Goal: Information Seeking & Learning: Learn about a topic

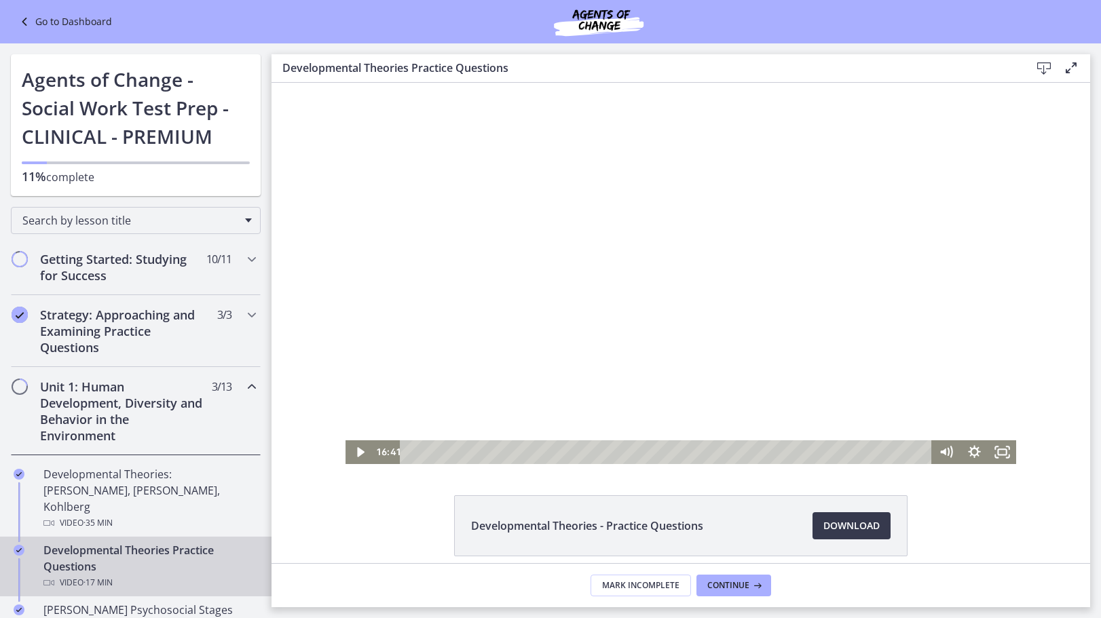
scroll to position [271, 0]
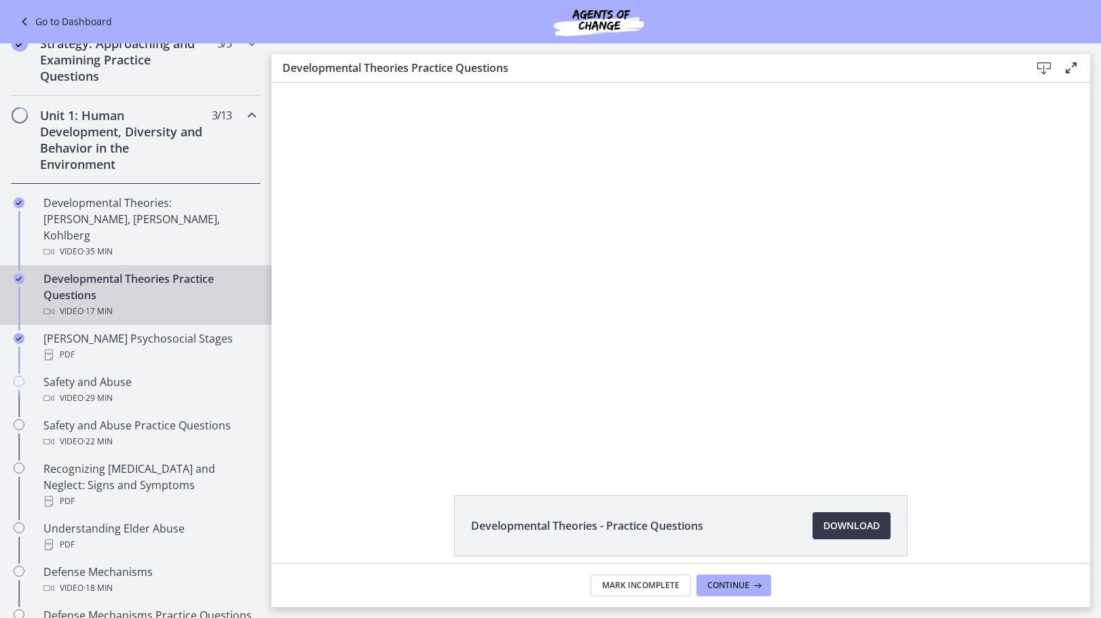
click at [290, 505] on div "Developmental Theories - Practice Questions Download Opens in a new window" at bounding box center [680, 558] width 818 height 126
click at [734, 593] on button "Continue" at bounding box center [733, 586] width 75 height 22
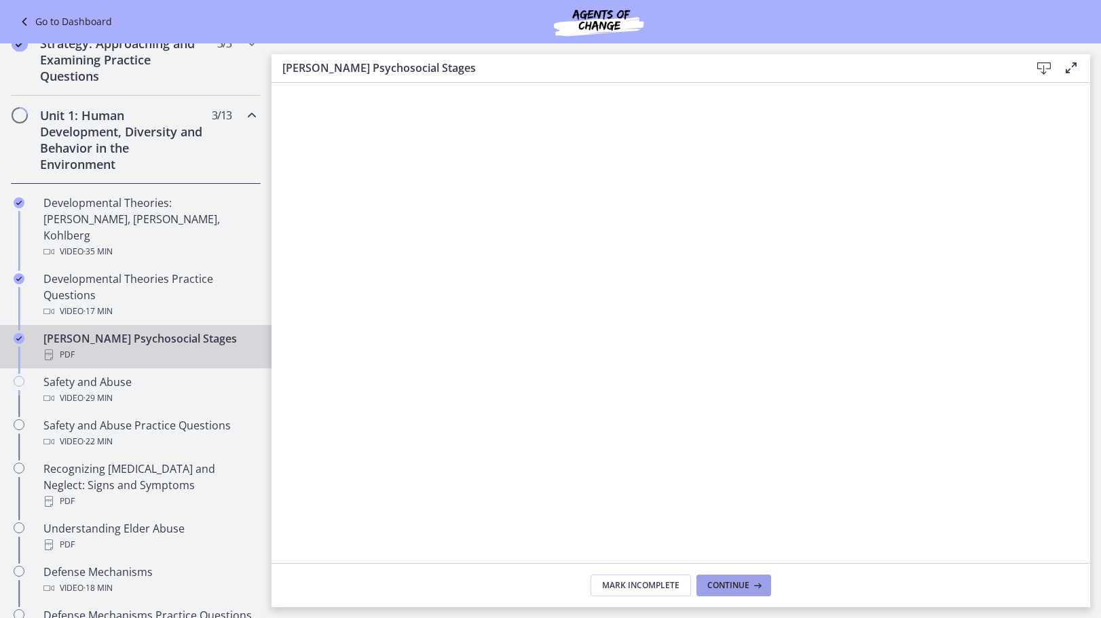
click at [724, 585] on span "Continue" at bounding box center [728, 585] width 42 height 11
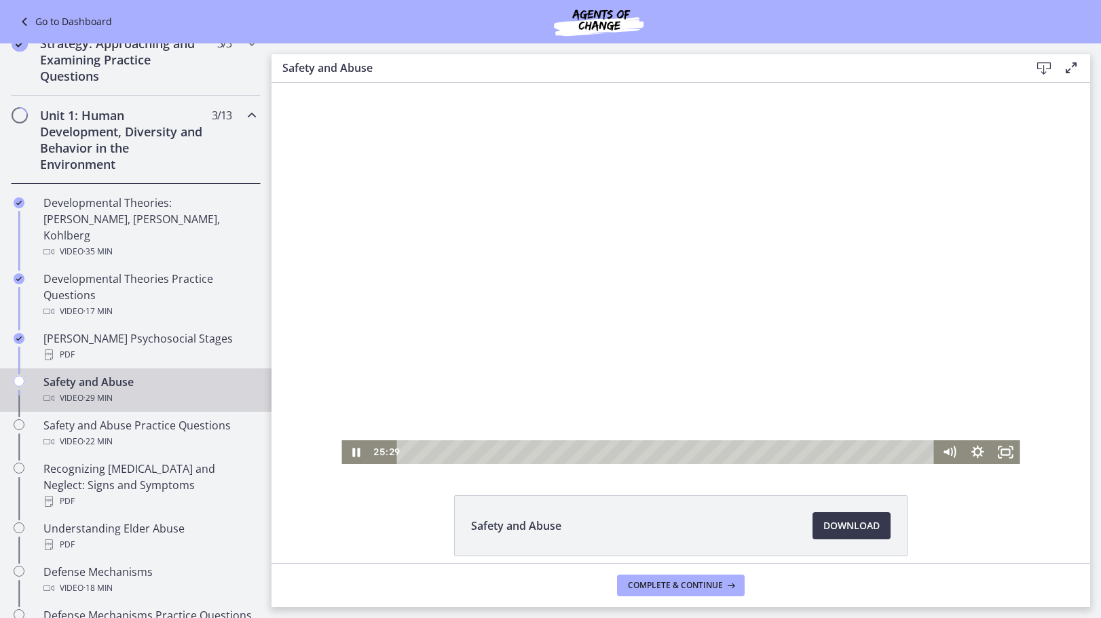
click at [531, 293] on div at bounding box center [680, 273] width 678 height 381
click at [698, 370] on div at bounding box center [680, 273] width 678 height 381
click at [873, 453] on div "26:12" at bounding box center [668, 452] width 520 height 24
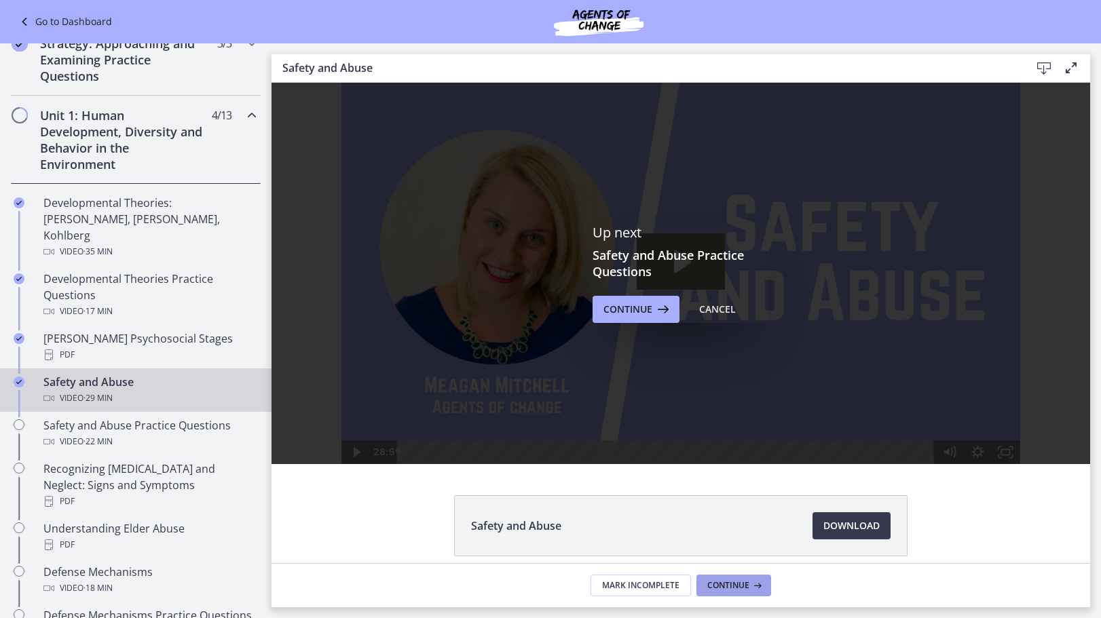
click at [729, 586] on span "Continue" at bounding box center [728, 585] width 42 height 11
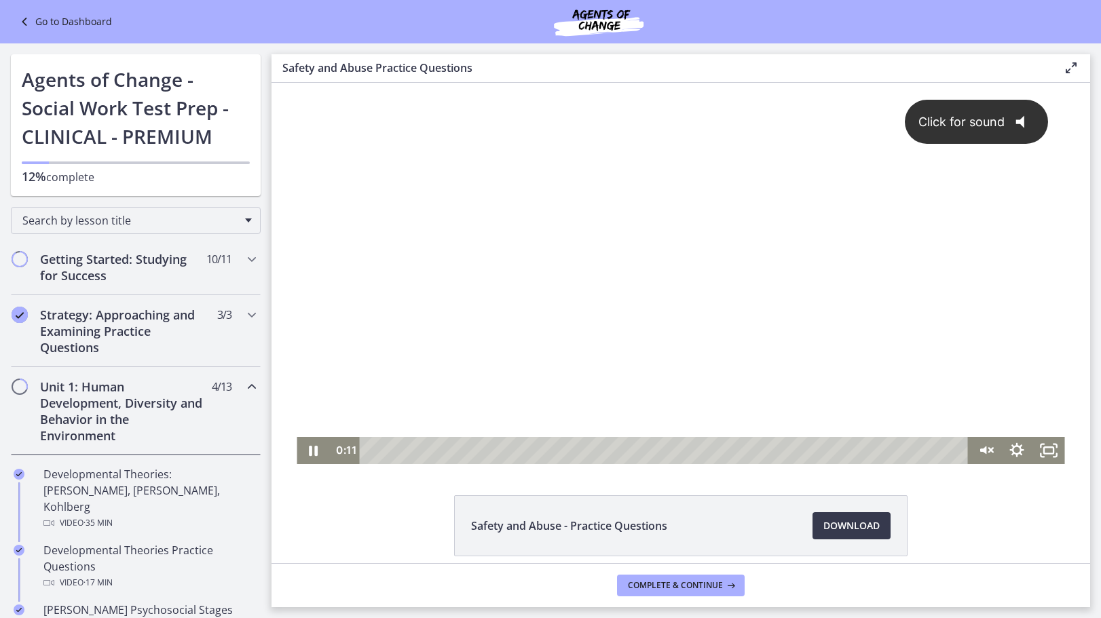
scroll to position [58, 0]
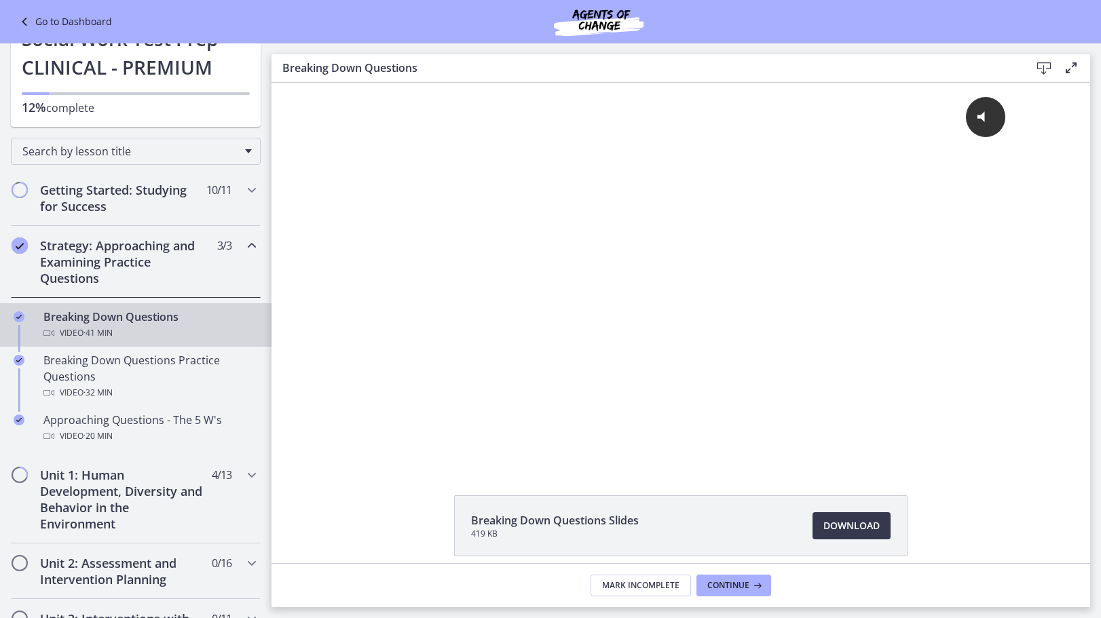
scroll to position [204, 0]
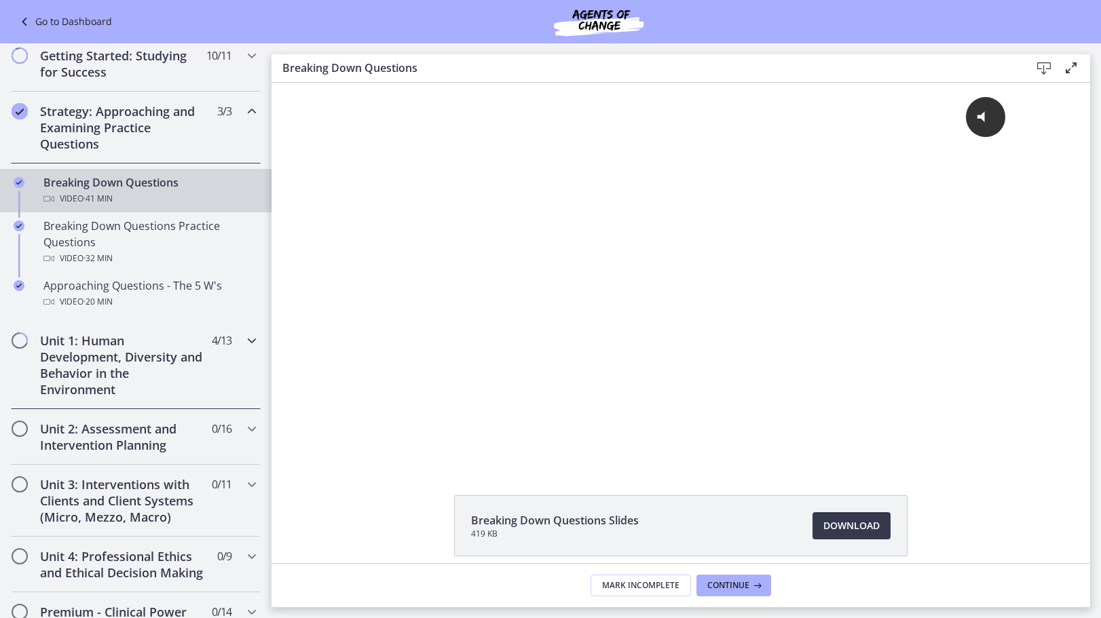
click at [119, 356] on h2 "Unit 1: Human Development, Diversity and Behavior in the Environment" at bounding box center [123, 364] width 166 height 65
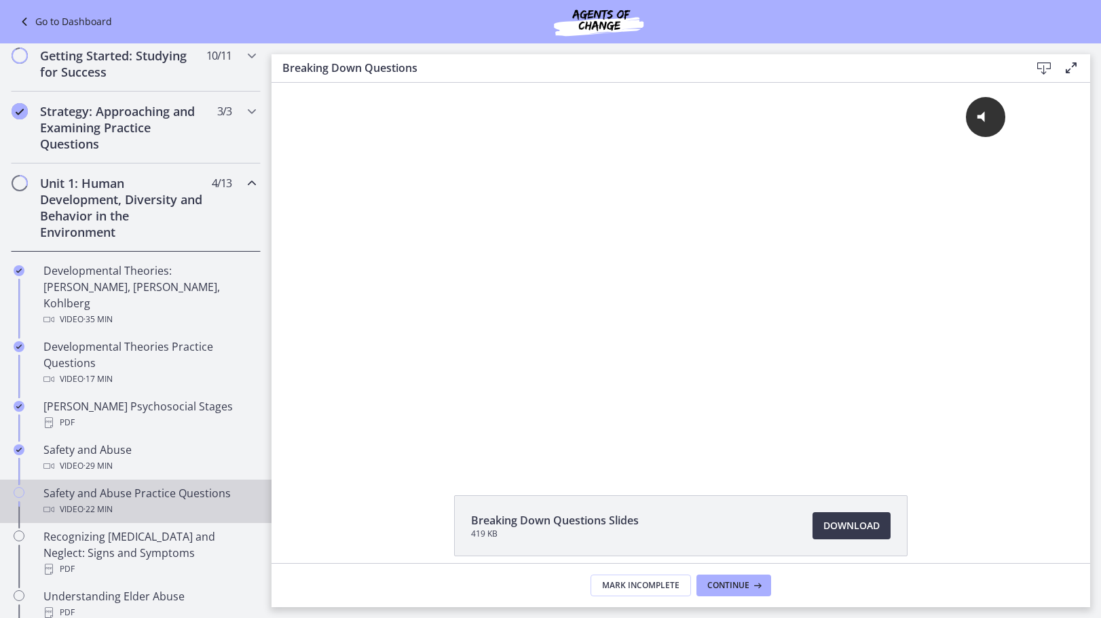
click at [146, 485] on div "Safety and Abuse Practice Questions Video · 22 min" at bounding box center [149, 501] width 212 height 33
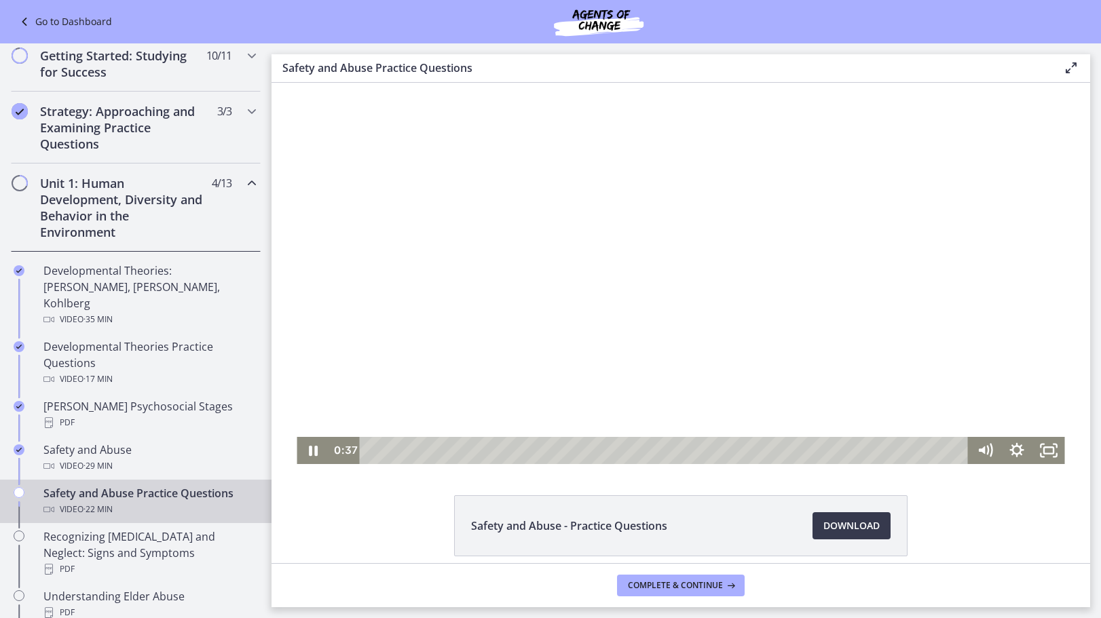
click at [885, 301] on div at bounding box center [680, 273] width 767 height 381
click at [913, 307] on div at bounding box center [680, 273] width 767 height 381
click at [912, 338] on div at bounding box center [680, 273] width 767 height 381
click at [969, 337] on div at bounding box center [680, 273] width 767 height 381
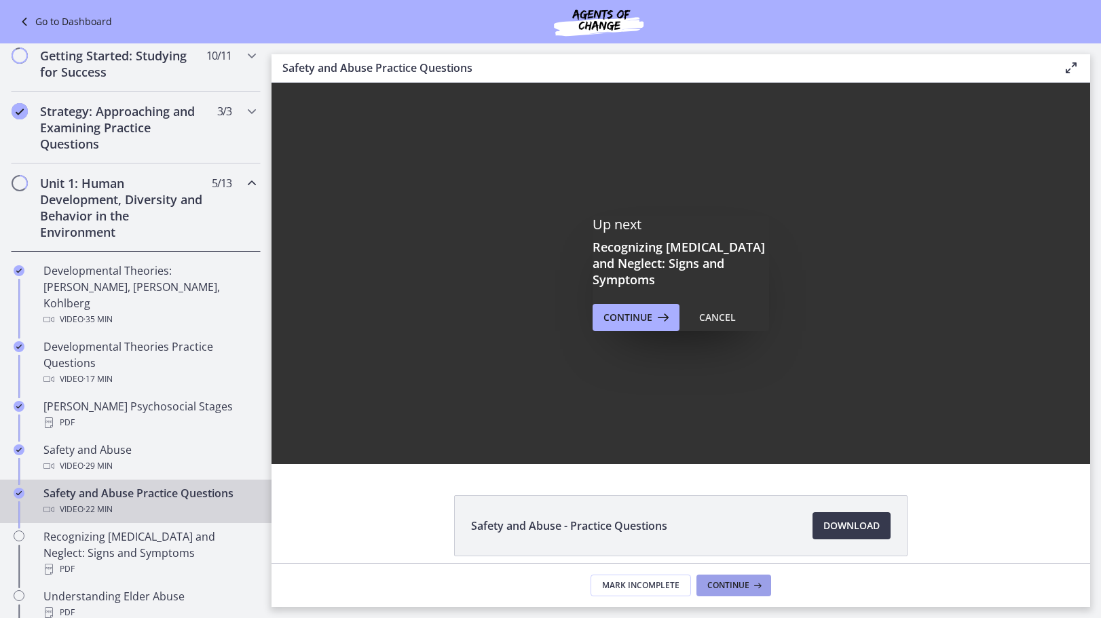
click at [727, 583] on span "Continue" at bounding box center [728, 585] width 42 height 11
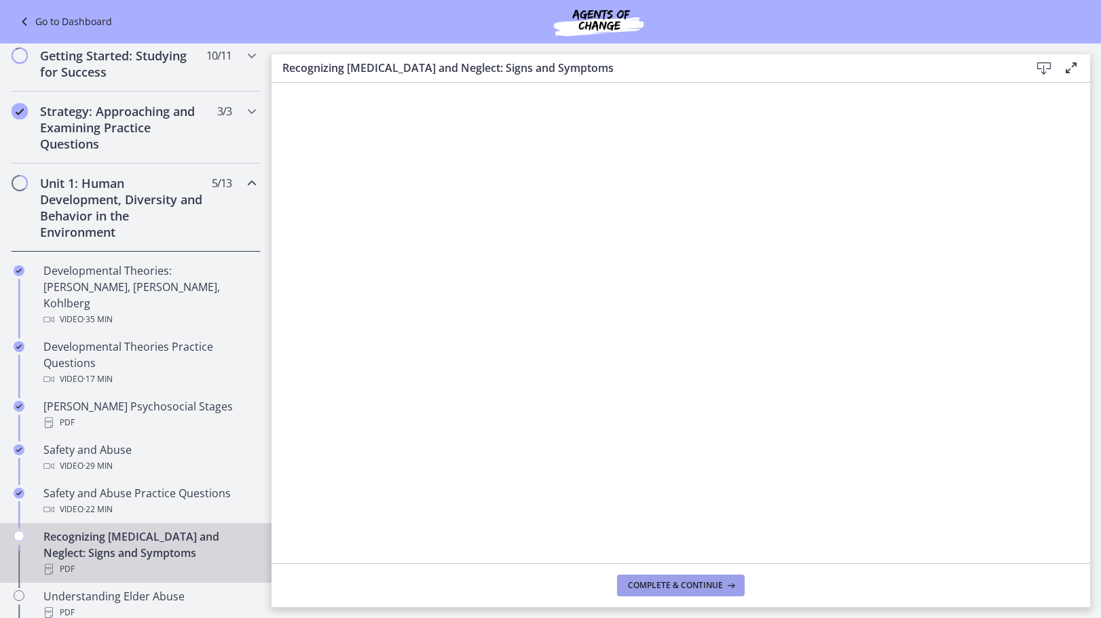
click at [734, 584] on icon at bounding box center [730, 585] width 14 height 11
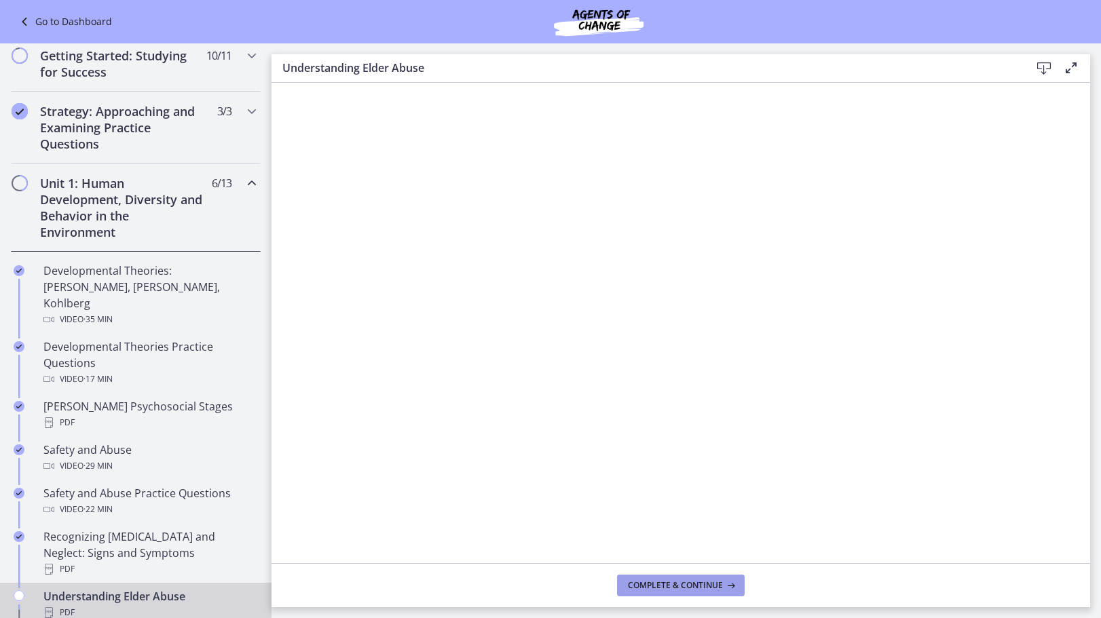
click at [721, 587] on span "Complete & continue" at bounding box center [675, 585] width 95 height 11
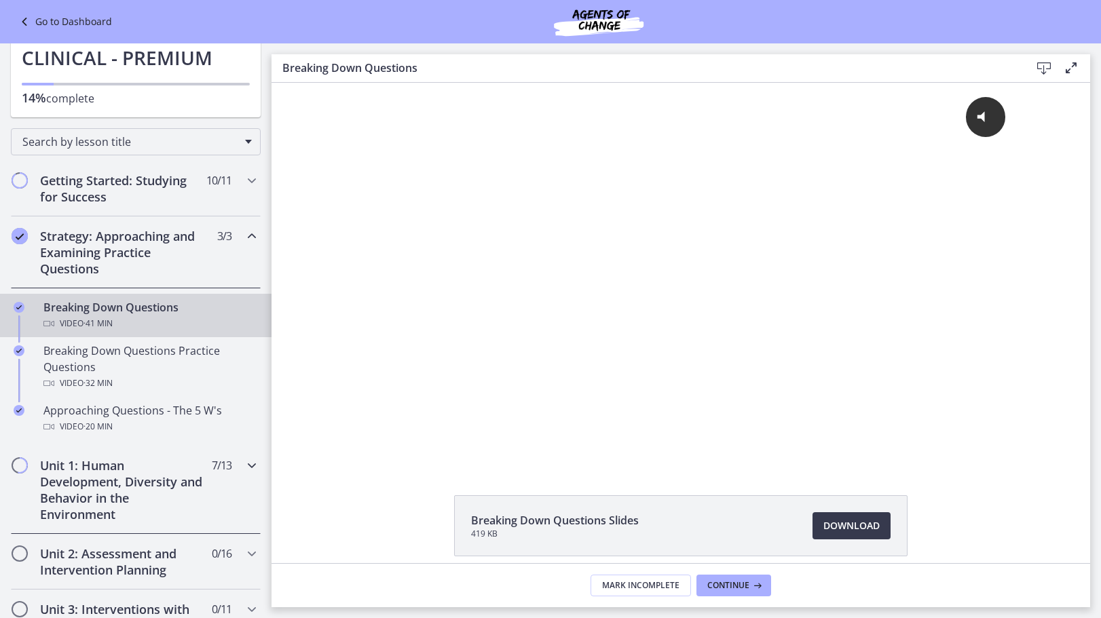
scroll to position [204, 0]
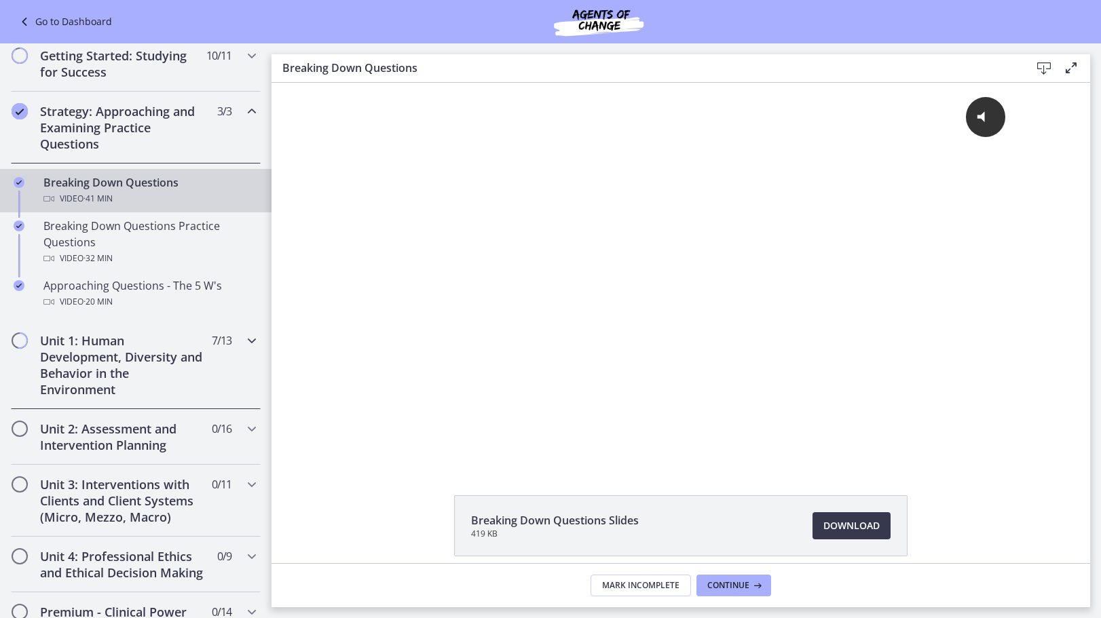
click at [114, 367] on h2 "Unit 1: Human Development, Diversity and Behavior in the Environment" at bounding box center [123, 364] width 166 height 65
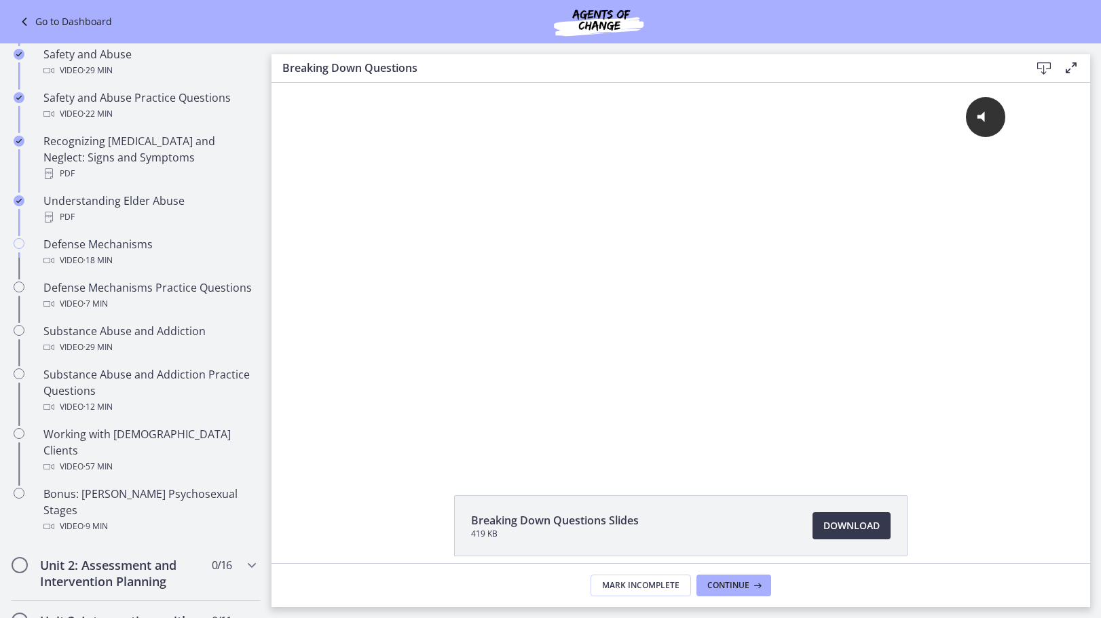
scroll to position [611, 0]
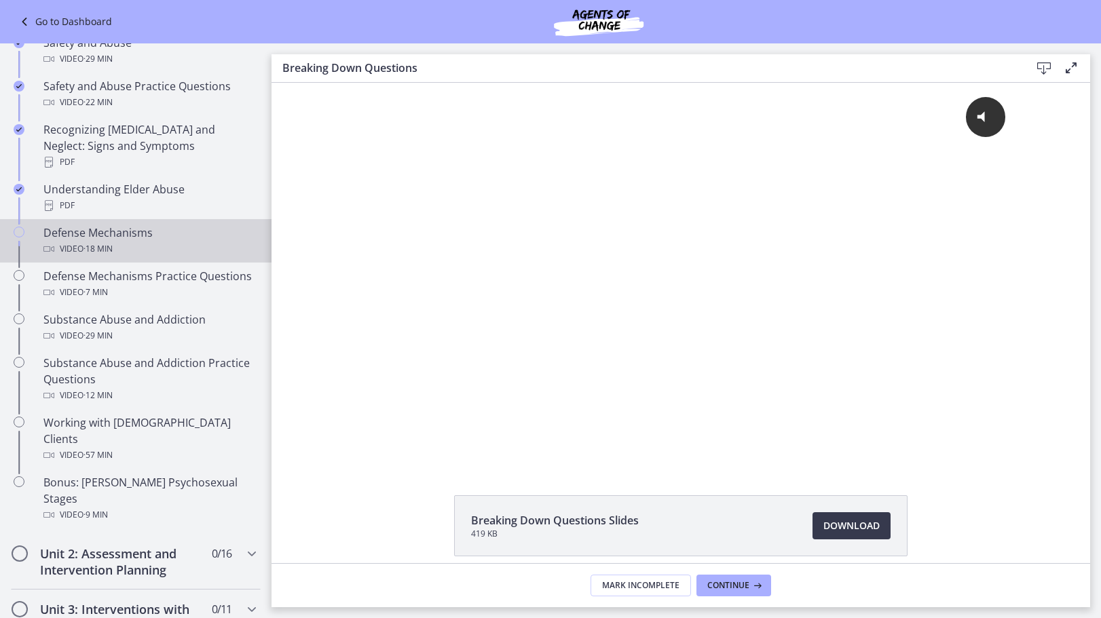
click at [115, 225] on div "Defense Mechanisms Video · 18 min" at bounding box center [149, 241] width 212 height 33
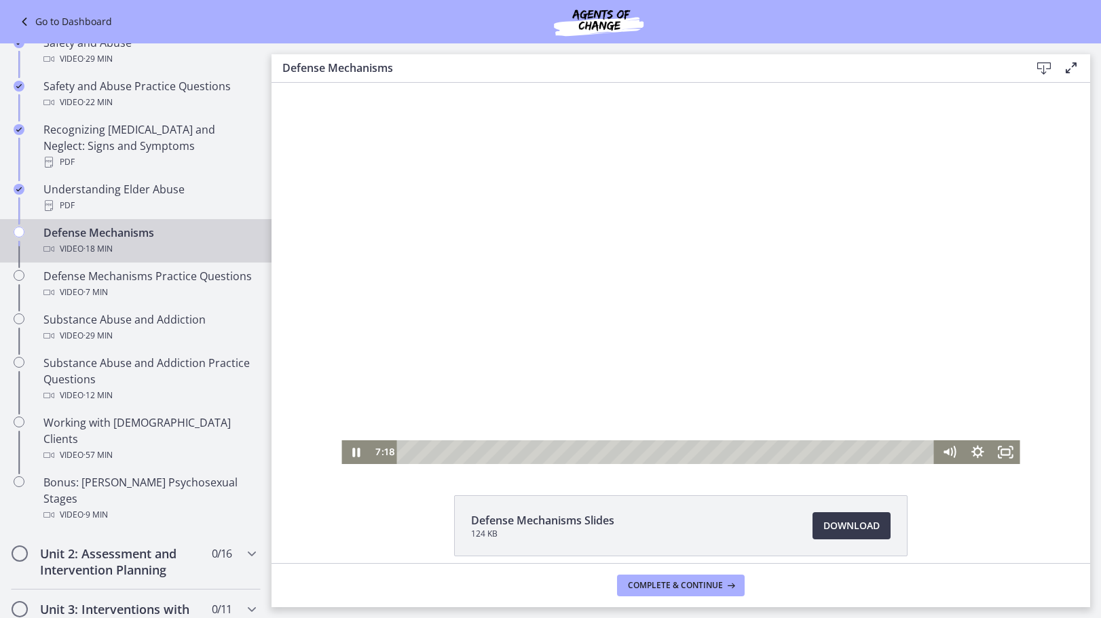
click at [895, 259] on div at bounding box center [680, 273] width 678 height 381
click at [857, 309] on div at bounding box center [680, 273] width 678 height 381
click at [659, 449] on div "Playbar" at bounding box center [668, 452] width 520 height 24
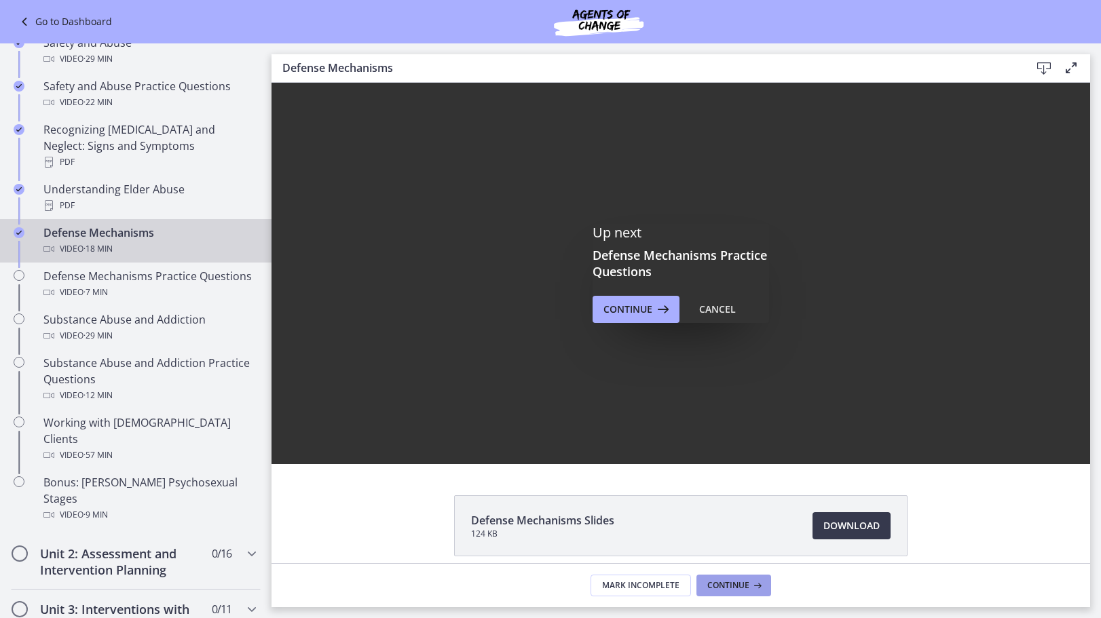
click at [731, 584] on span "Continue" at bounding box center [728, 585] width 42 height 11
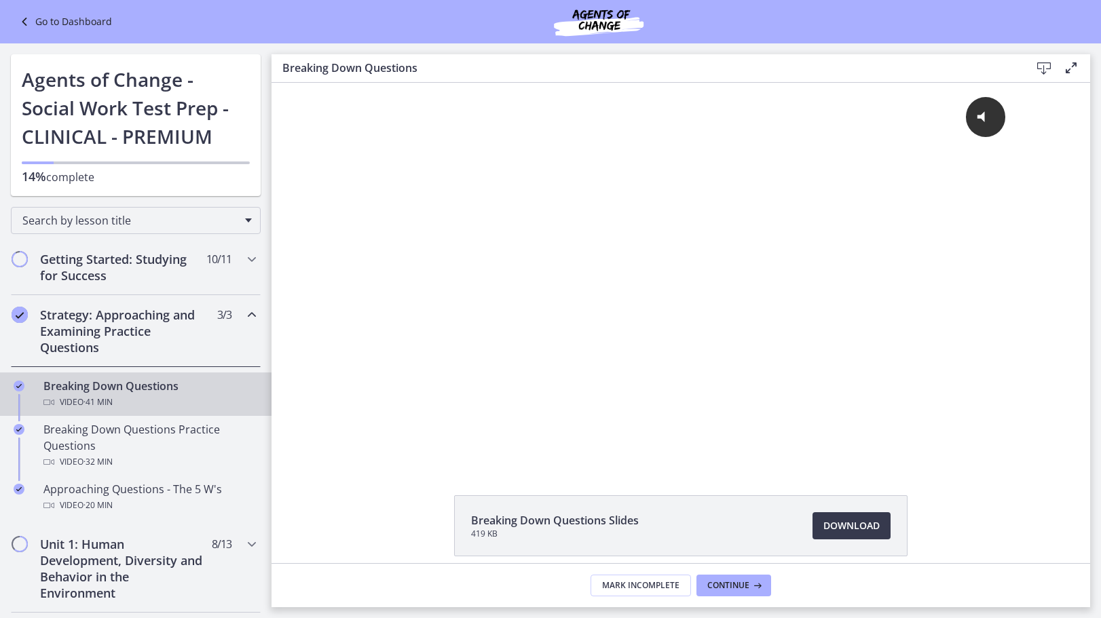
scroll to position [339, 0]
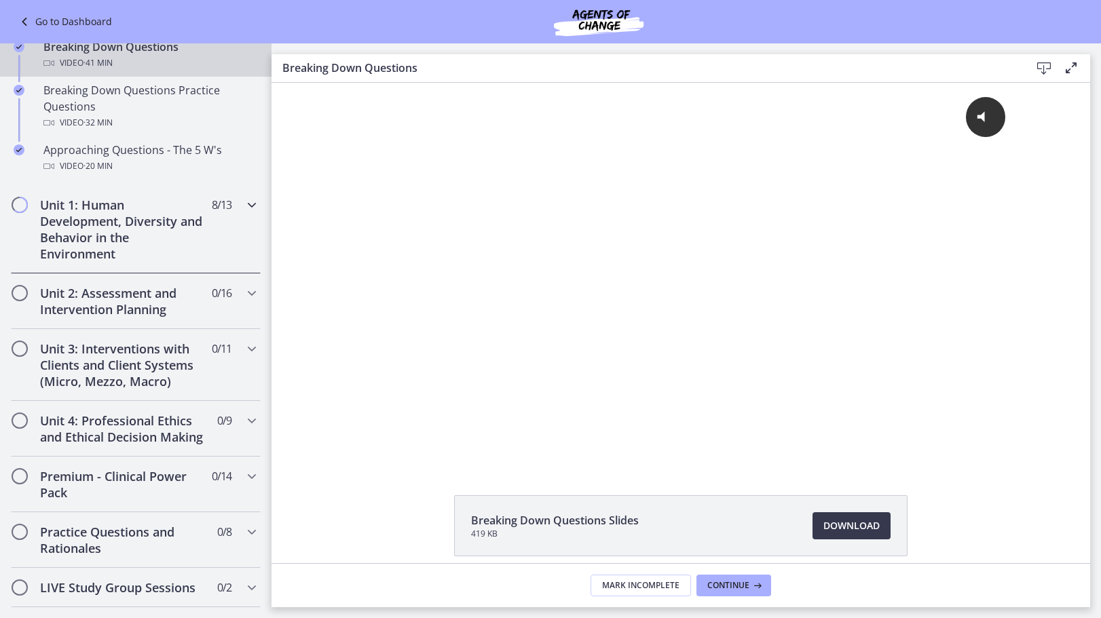
click at [142, 243] on h2 "Unit 1: Human Development, Diversity and Behavior in the Environment" at bounding box center [123, 229] width 166 height 65
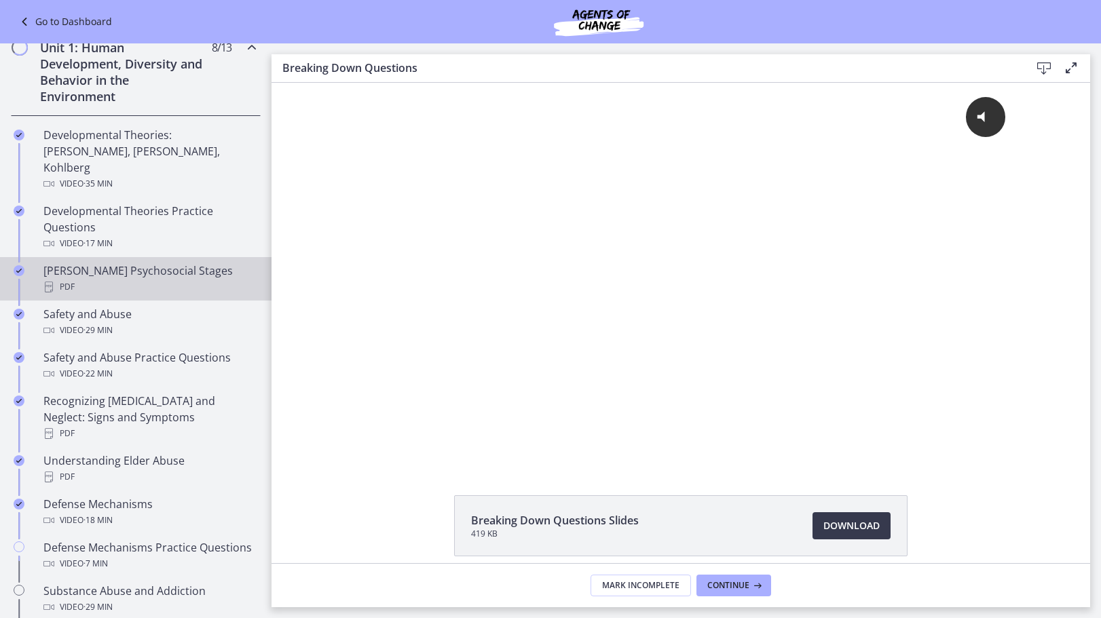
scroll to position [339, 0]
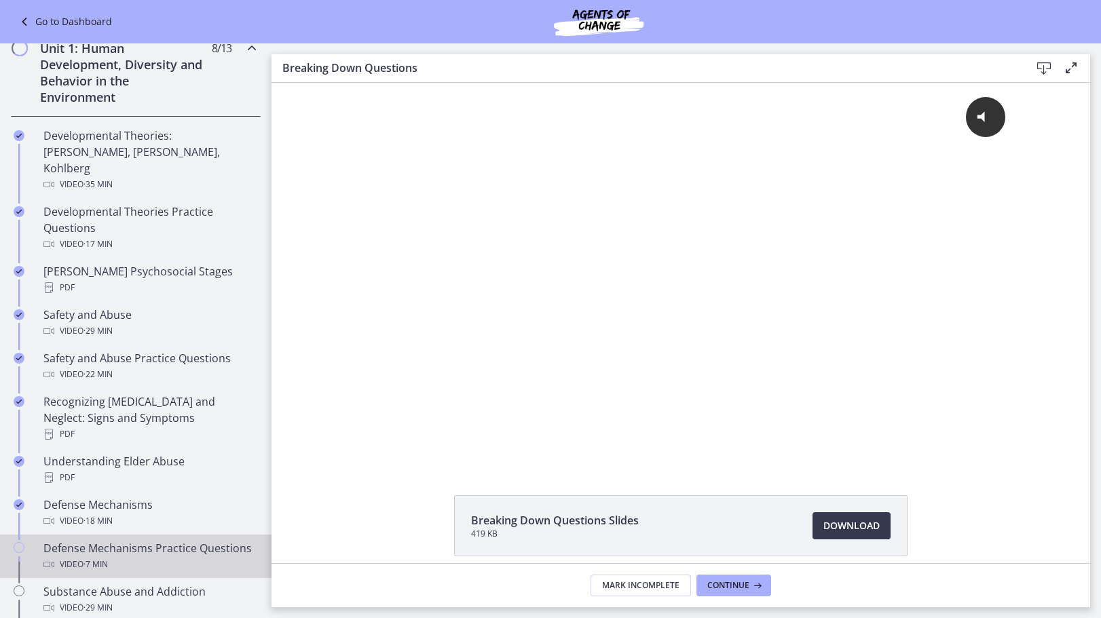
click at [121, 535] on link "Defense Mechanisms Practice Questions Video · 7 min" at bounding box center [135, 556] width 271 height 43
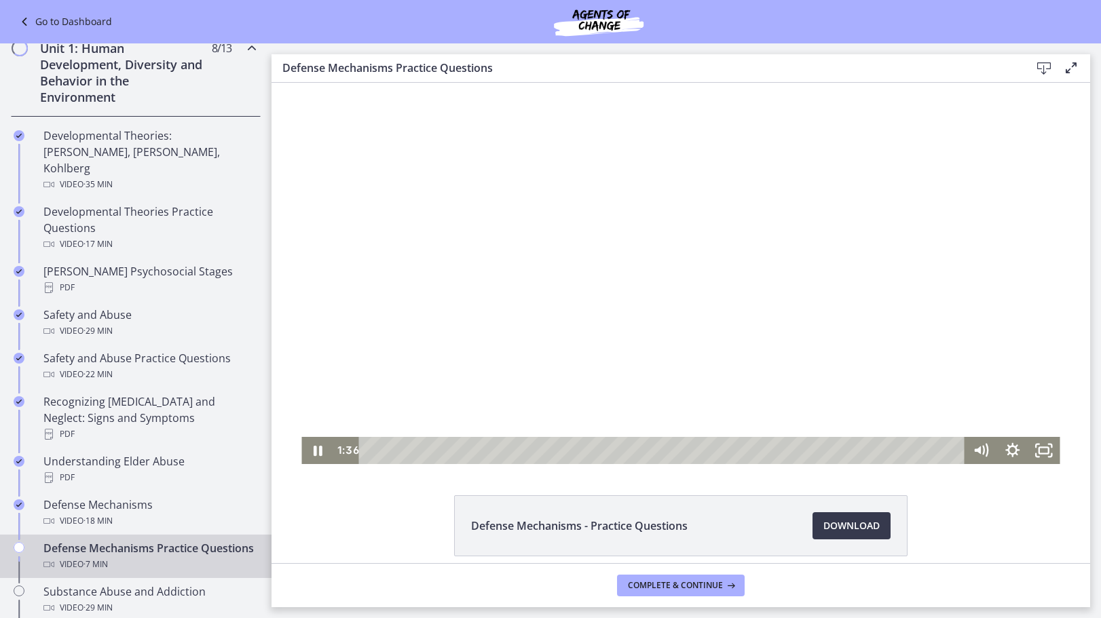
click at [800, 344] on div at bounding box center [680, 273] width 758 height 381
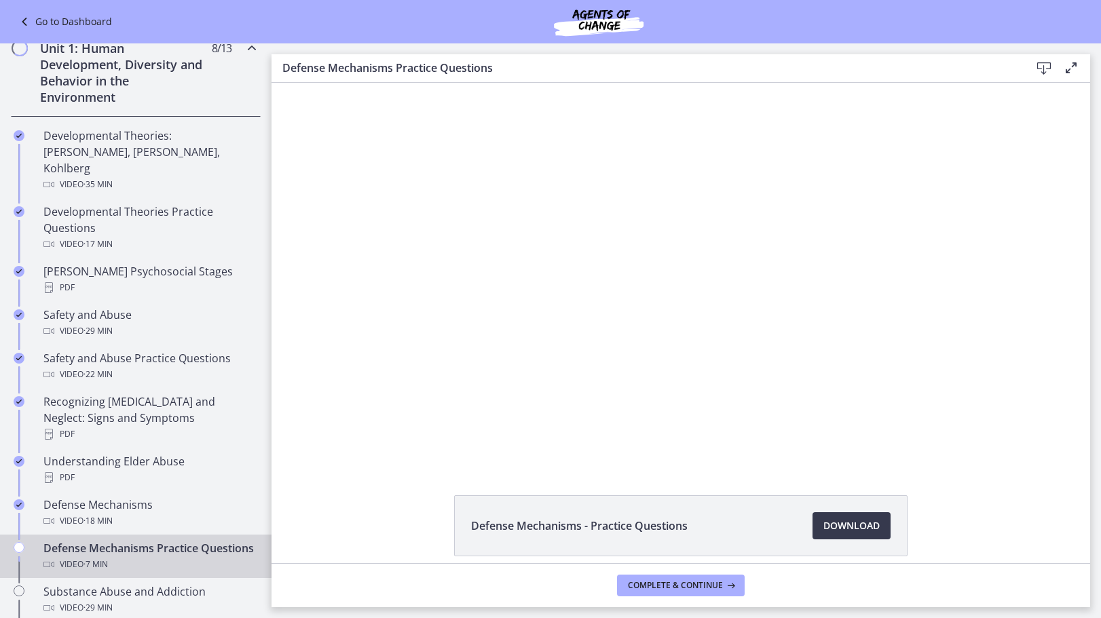
click at [800, 344] on div at bounding box center [680, 273] width 758 height 381
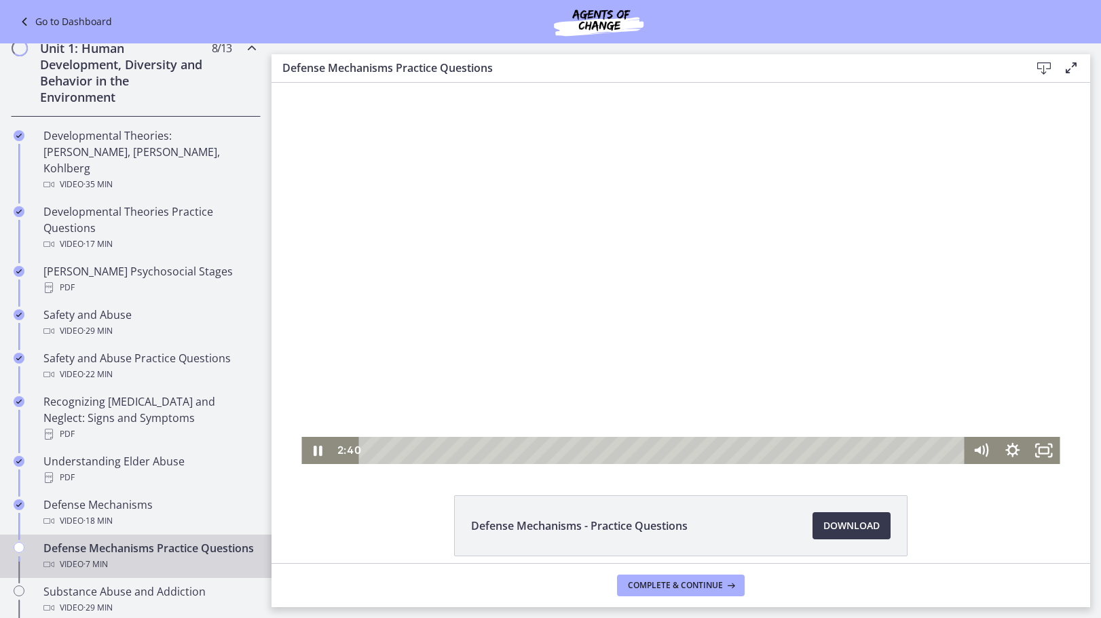
click at [814, 322] on div at bounding box center [680, 273] width 758 height 381
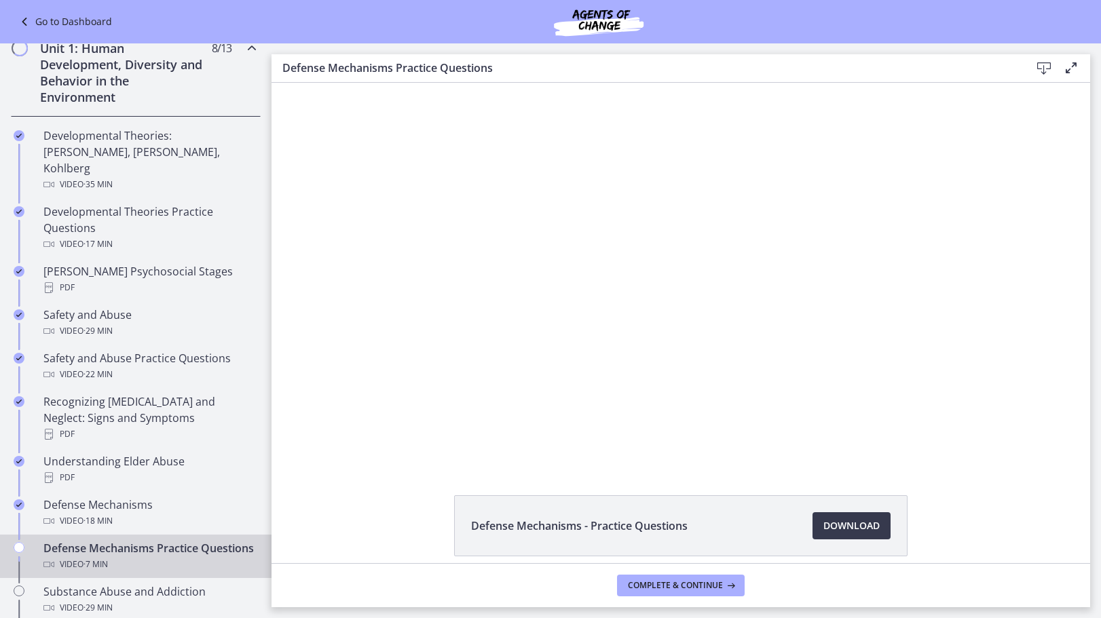
click at [588, 281] on div at bounding box center [680, 273] width 758 height 381
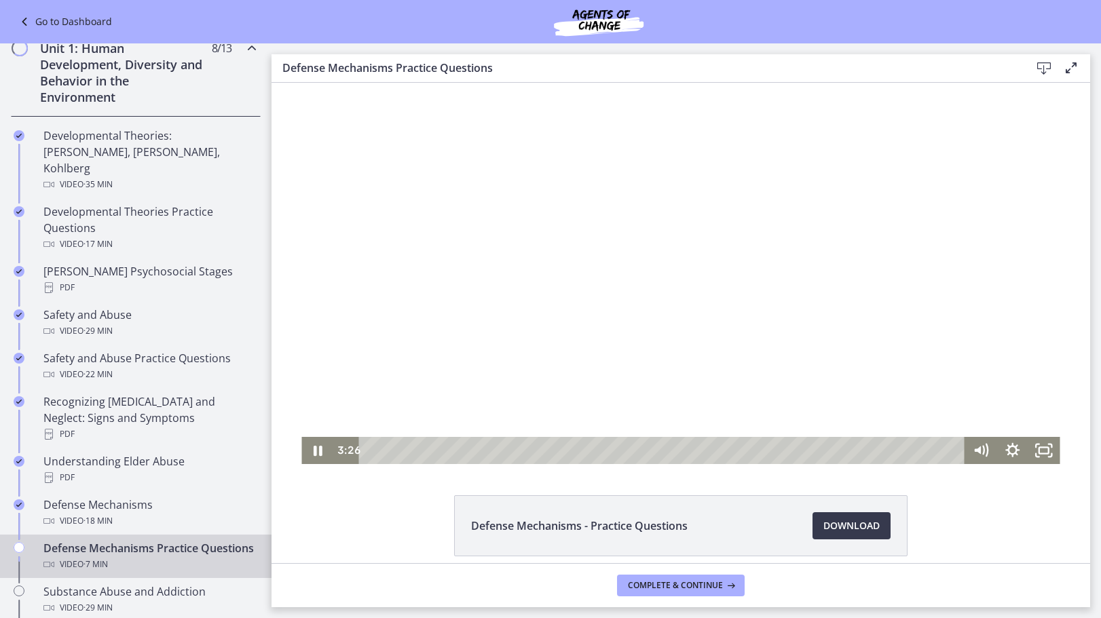
click at [915, 339] on div at bounding box center [680, 273] width 758 height 381
click at [916, 339] on div at bounding box center [680, 273] width 758 height 381
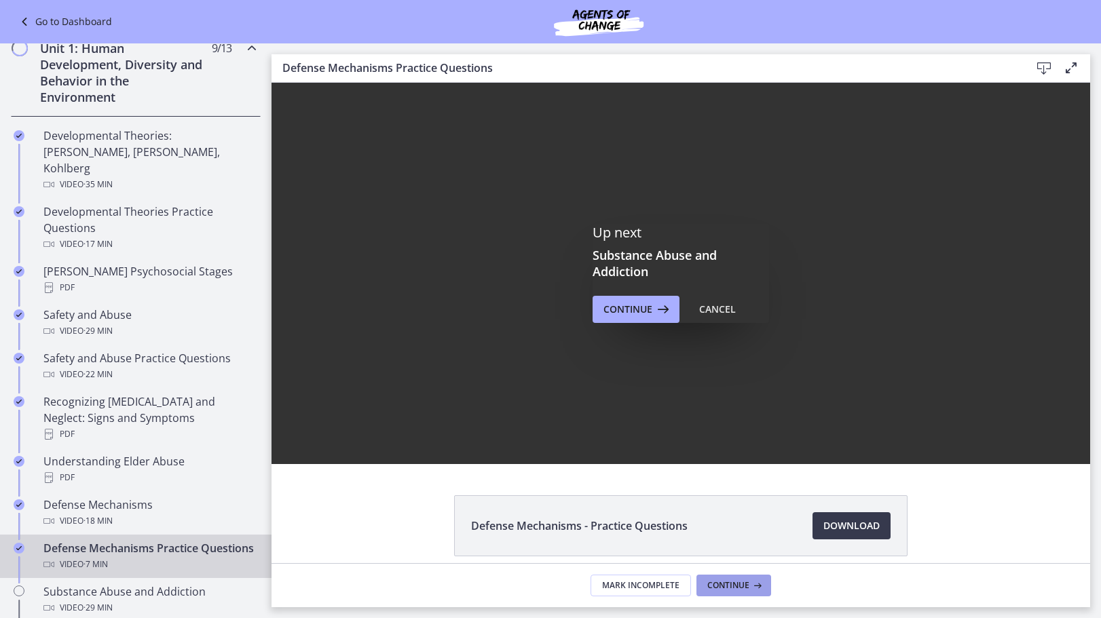
click at [723, 586] on span "Continue" at bounding box center [728, 585] width 42 height 11
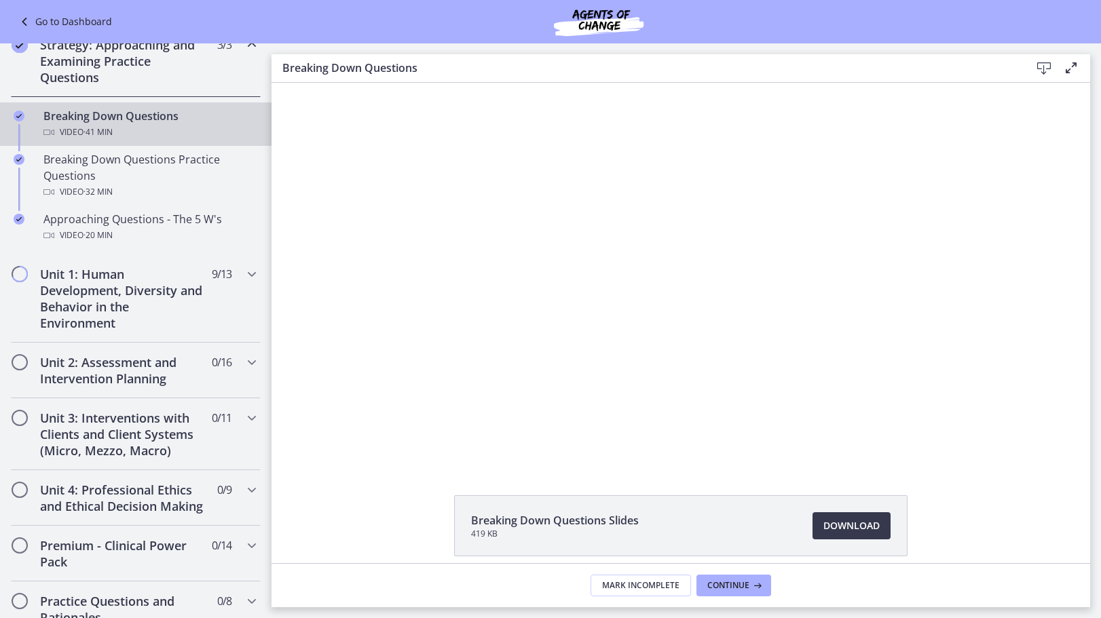
scroll to position [271, 0]
click at [148, 289] on h2 "Unit 1: Human Development, Diversity and Behavior in the Environment" at bounding box center [123, 297] width 166 height 65
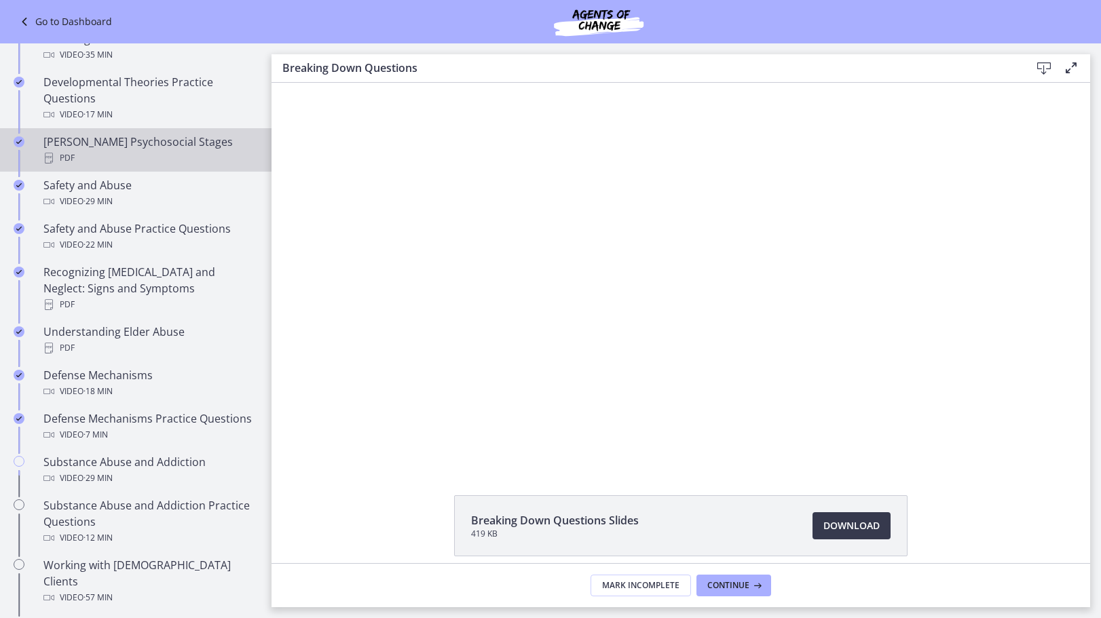
scroll to position [543, 0]
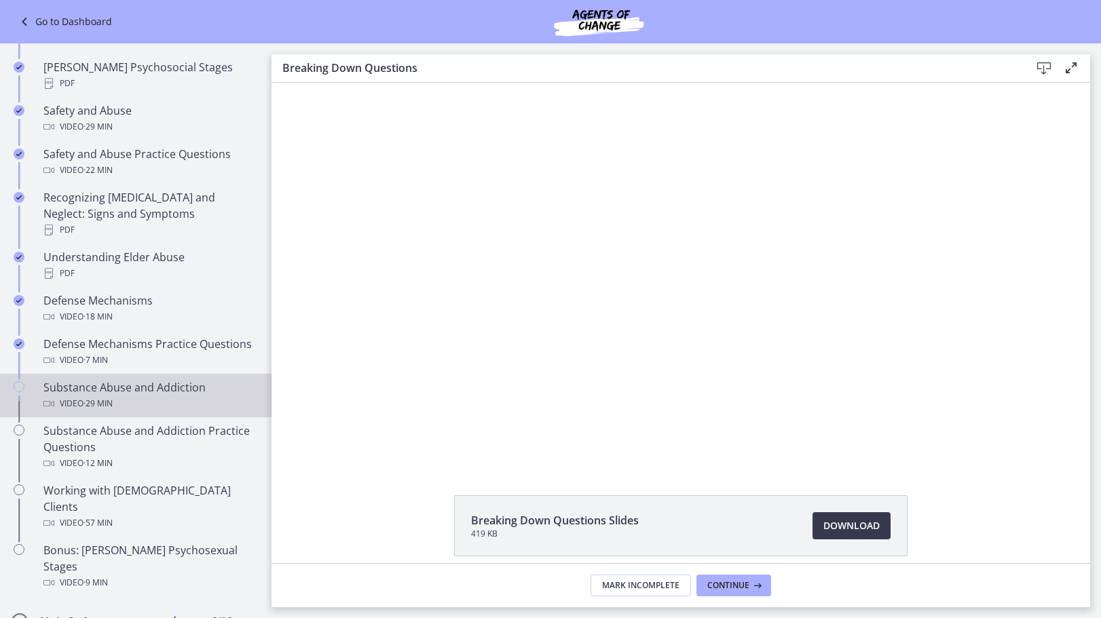
click at [123, 386] on div "Substance Abuse and Addiction Video · 29 min" at bounding box center [149, 395] width 212 height 33
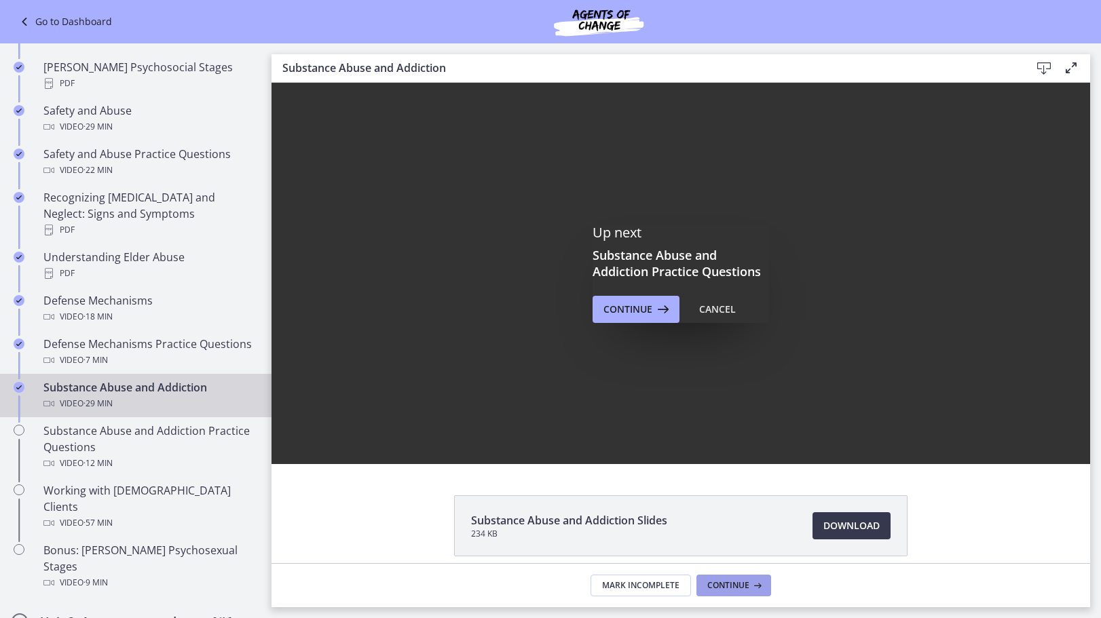
click at [731, 584] on span "Continue" at bounding box center [728, 585] width 42 height 11
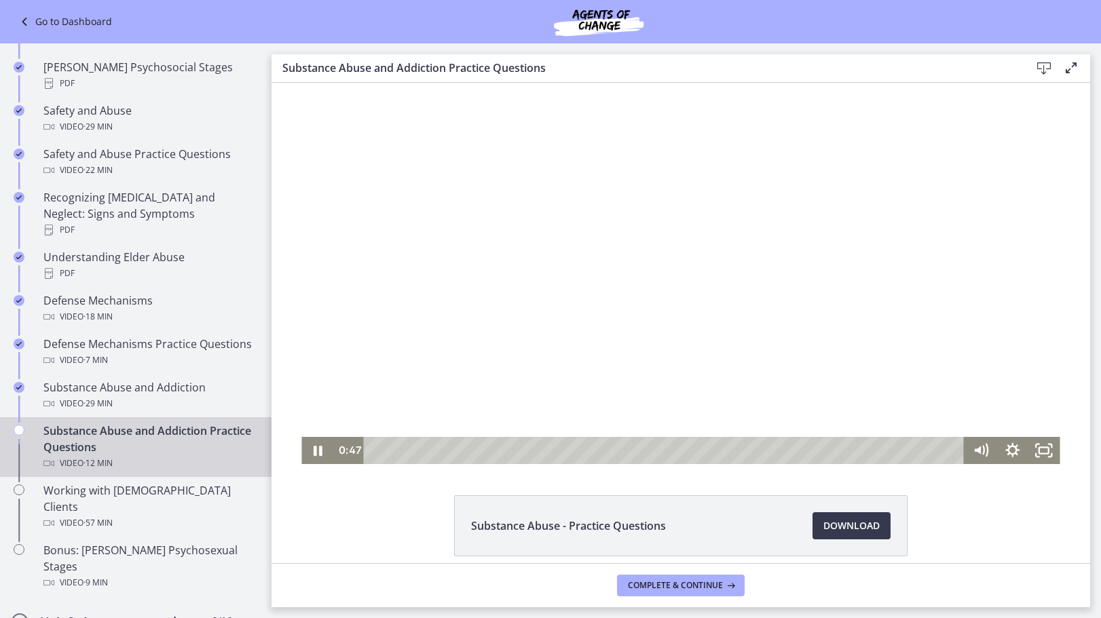
click at [871, 307] on div at bounding box center [680, 273] width 758 height 381
click at [921, 331] on div at bounding box center [680, 273] width 758 height 381
click at [877, 298] on div at bounding box center [680, 273] width 758 height 381
click at [510, 288] on div at bounding box center [680, 273] width 758 height 381
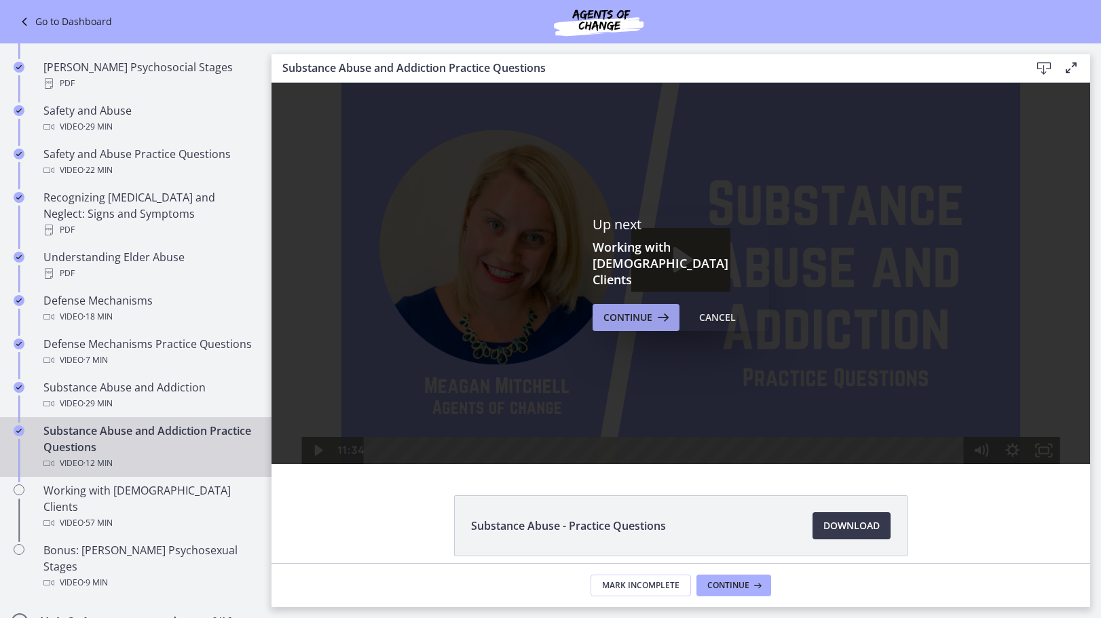
click at [633, 309] on span "Continue" at bounding box center [627, 317] width 49 height 16
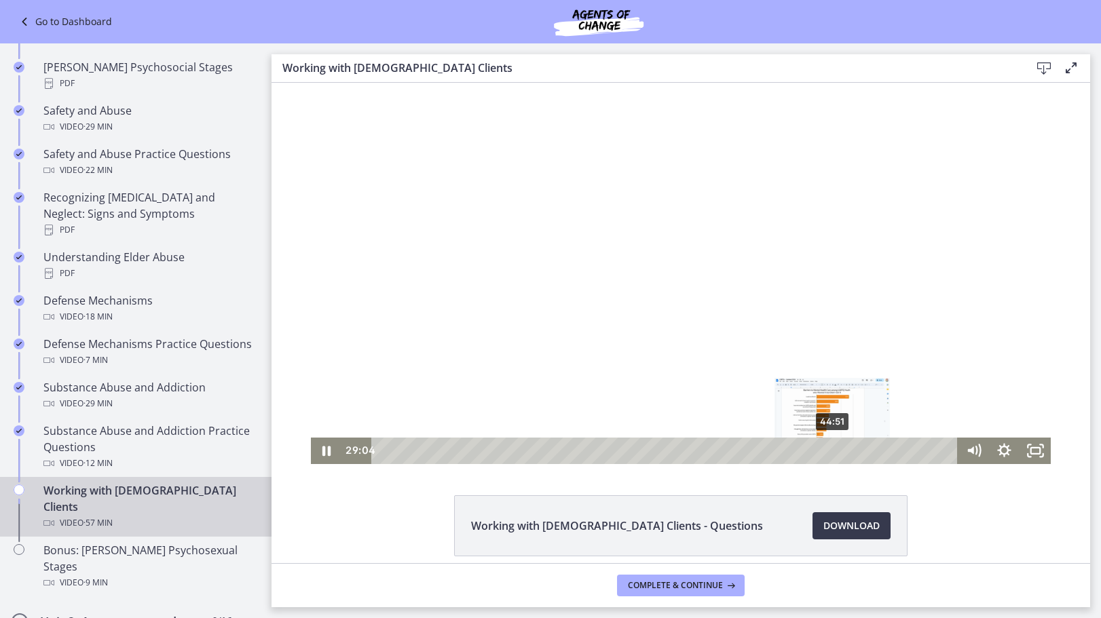
click at [831, 449] on div "44:51" at bounding box center [666, 451] width 567 height 26
click at [778, 447] on div "39:55" at bounding box center [666, 451] width 567 height 26
click at [835, 450] on div "45:23" at bounding box center [666, 451] width 567 height 26
click at [880, 450] on div "49:59" at bounding box center [666, 451] width 567 height 26
click at [917, 449] on div "53:42" at bounding box center [666, 451] width 567 height 26
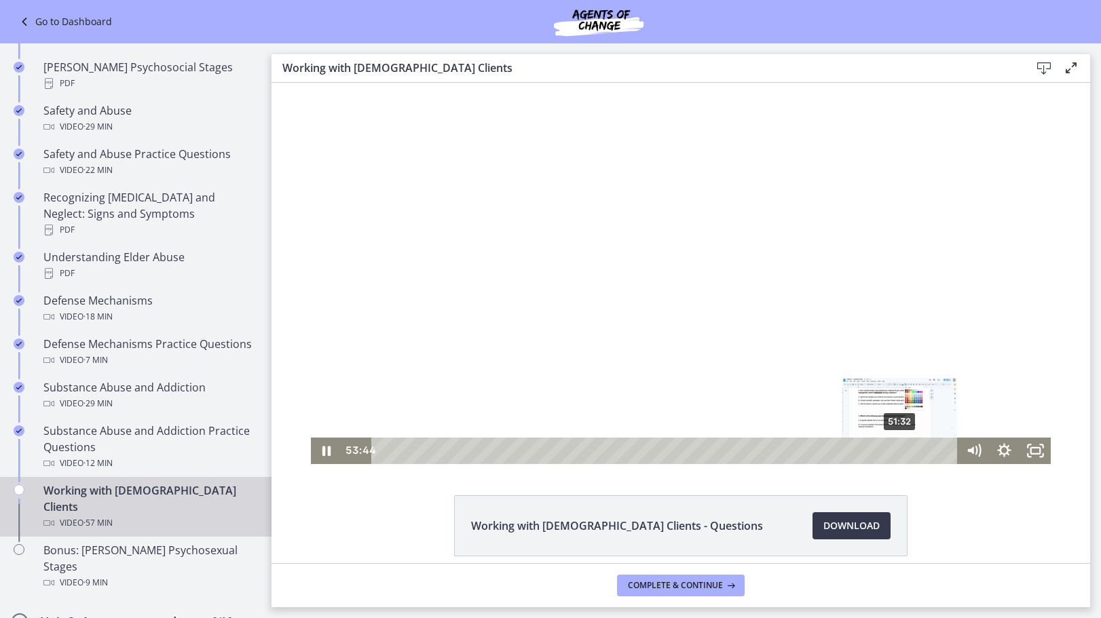
click at [895, 449] on div "51:32" at bounding box center [666, 451] width 567 height 26
click at [876, 449] on div "49:38" at bounding box center [666, 451] width 567 height 26
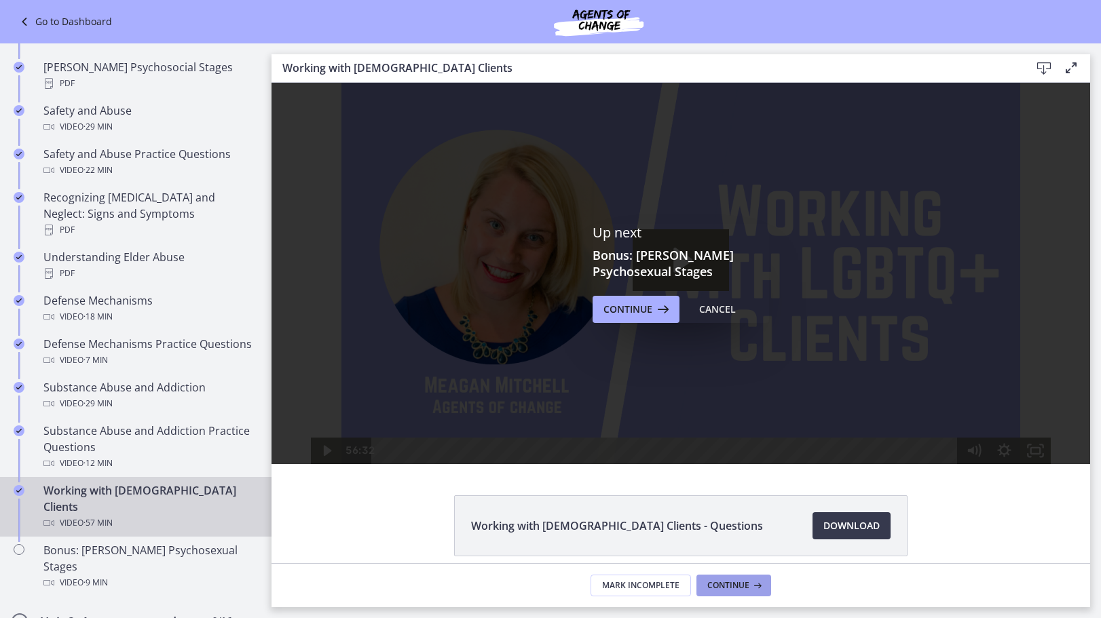
click at [731, 588] on span "Continue" at bounding box center [728, 585] width 42 height 11
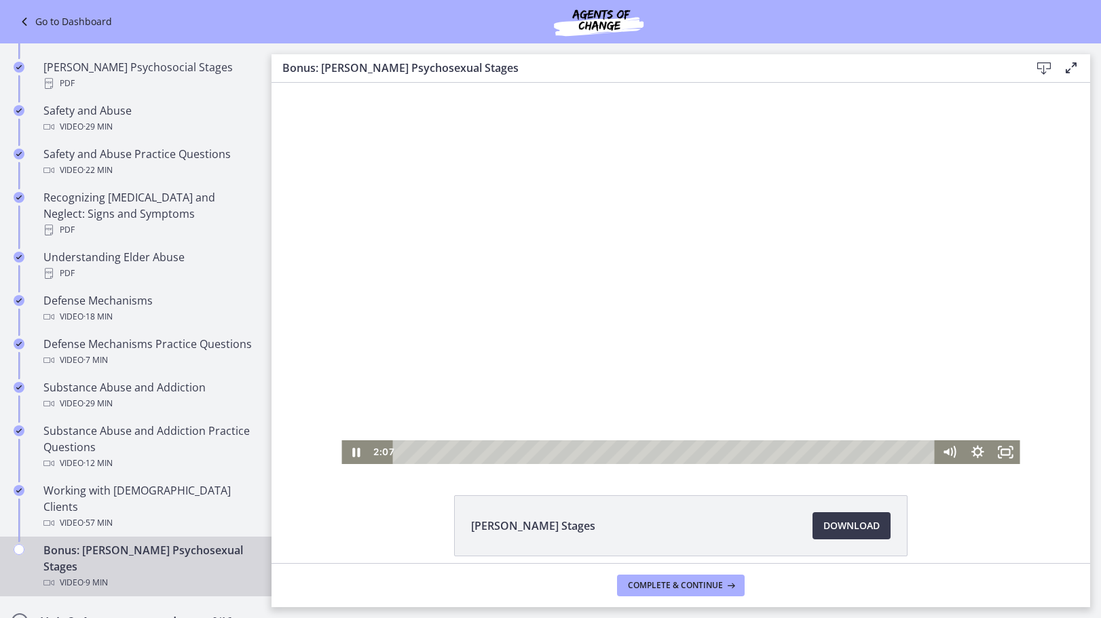
click at [712, 215] on div at bounding box center [680, 273] width 678 height 381
click at [700, 201] on div at bounding box center [680, 273] width 678 height 381
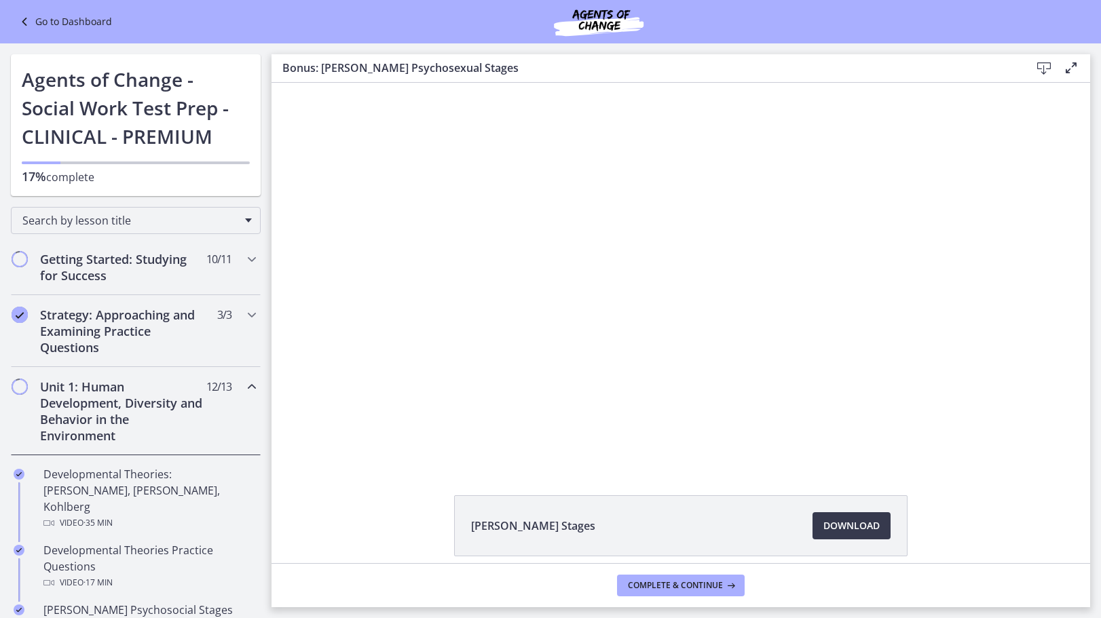
scroll to position [543, 0]
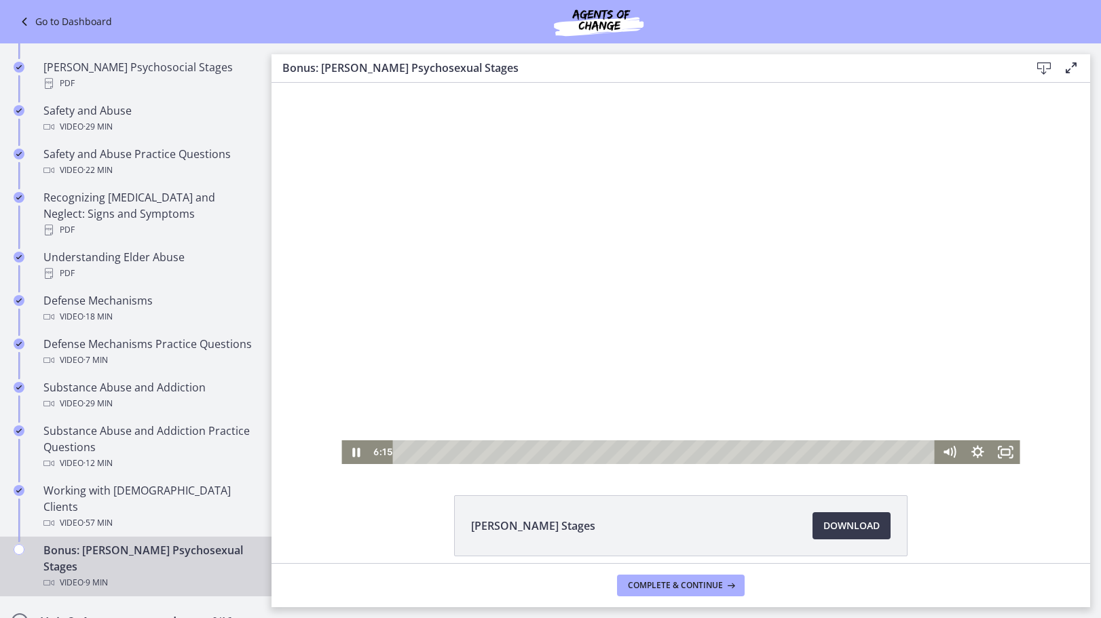
click at [639, 276] on div at bounding box center [680, 273] width 678 height 381
click at [652, 331] on div at bounding box center [680, 273] width 678 height 381
click at [663, 453] on div "4:44" at bounding box center [665, 452] width 525 height 24
click at [610, 451] on div "3:47" at bounding box center [665, 452] width 525 height 24
click at [690, 449] on div "5:13" at bounding box center [665, 452] width 525 height 24
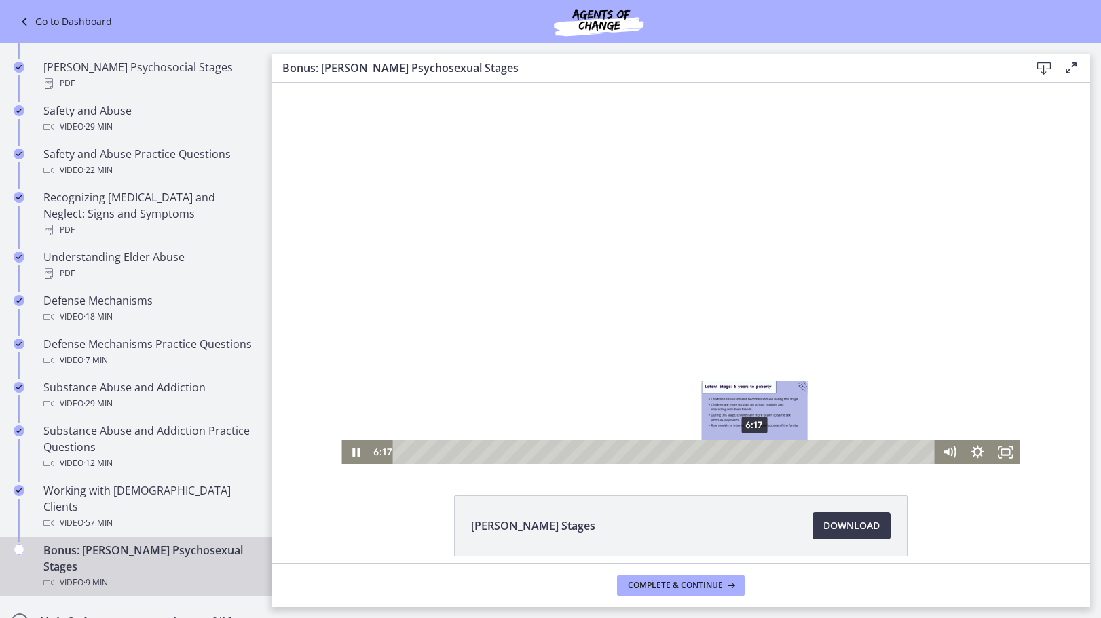
click at [750, 453] on div "6:17" at bounding box center [665, 452] width 525 height 24
click at [784, 362] on div at bounding box center [680, 273] width 678 height 381
click at [566, 290] on div at bounding box center [680, 273] width 678 height 381
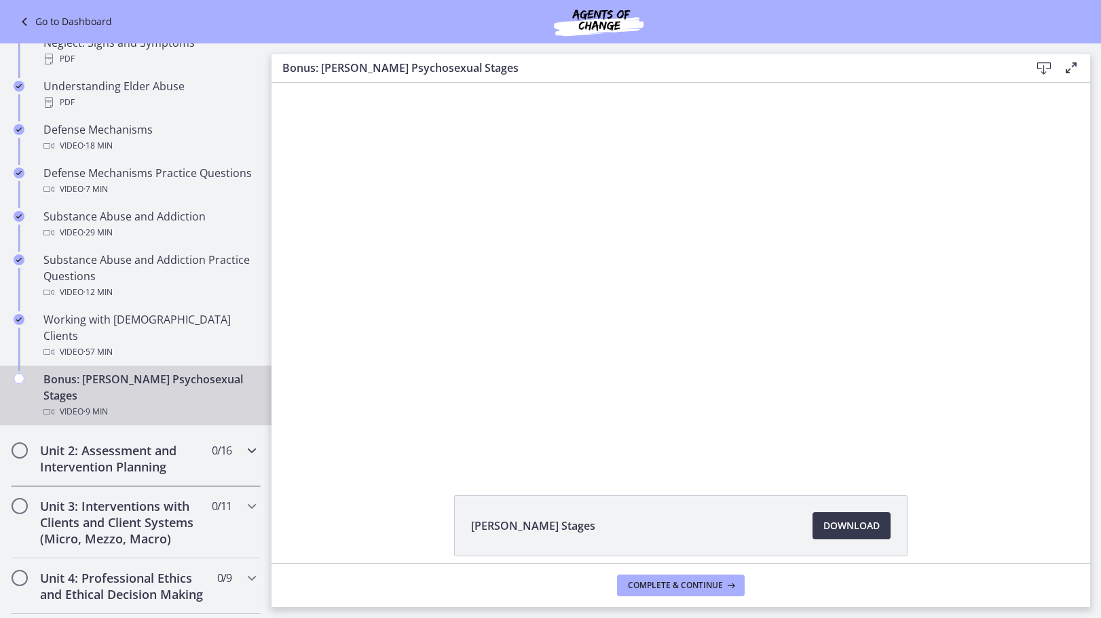
scroll to position [746, 0]
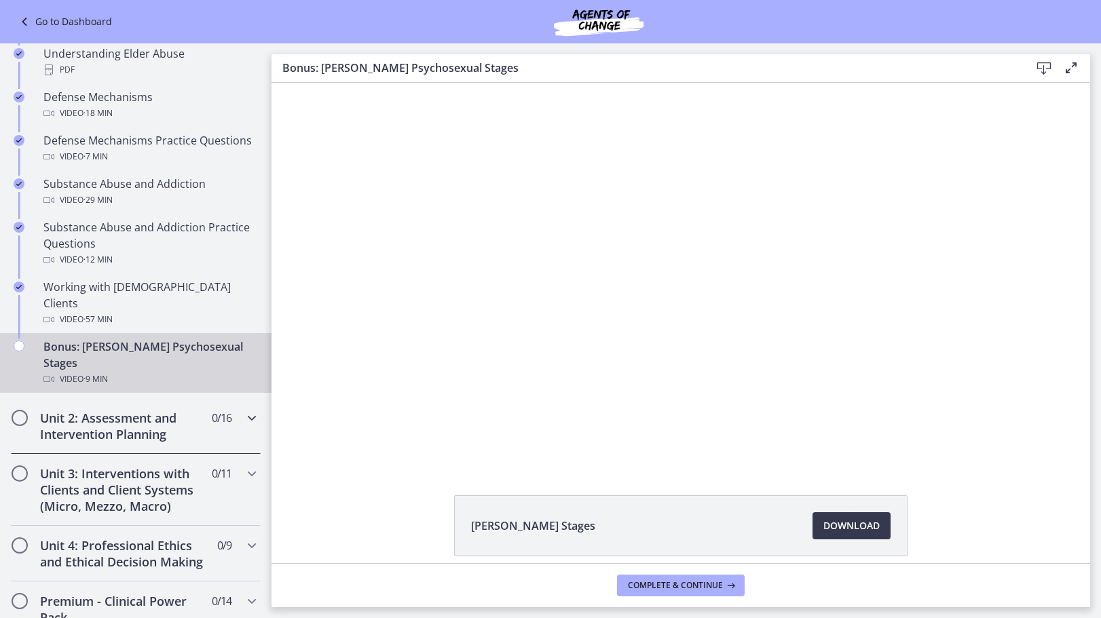
click at [120, 410] on h2 "Unit 2: Assessment and Intervention Planning" at bounding box center [123, 426] width 166 height 33
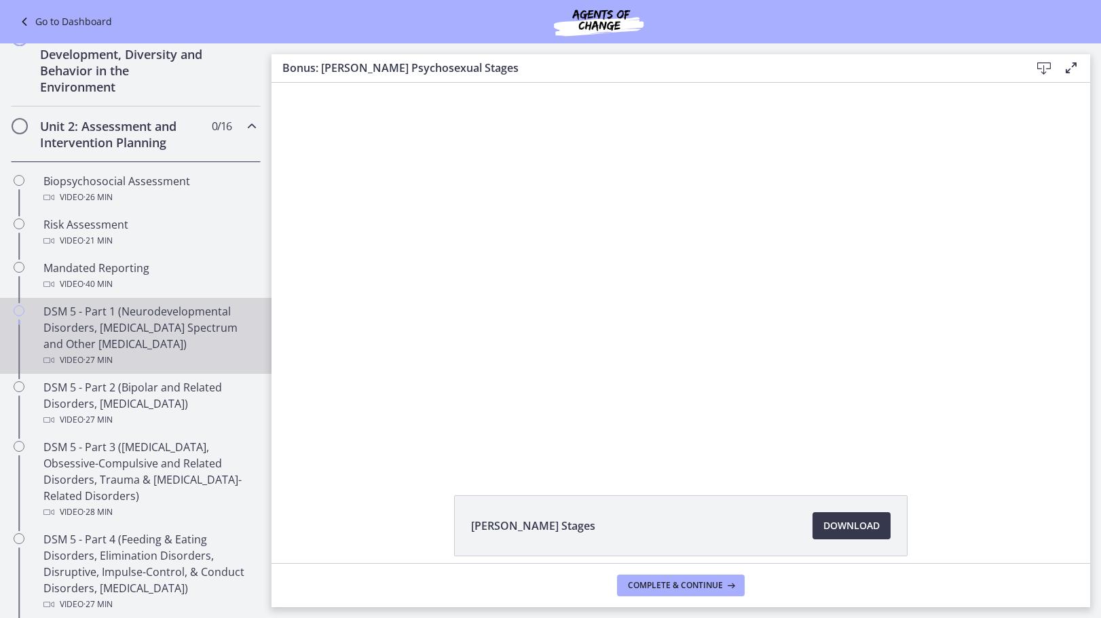
scroll to position [339, 0]
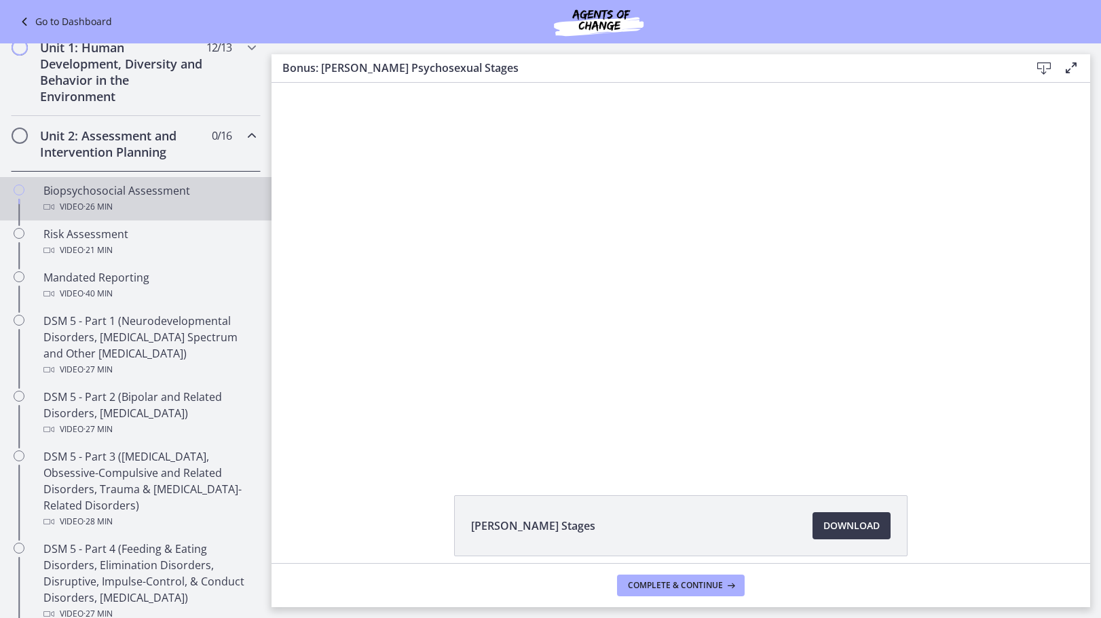
click at [102, 194] on div "Biopsychosocial Assessment Video · 26 min" at bounding box center [149, 199] width 212 height 33
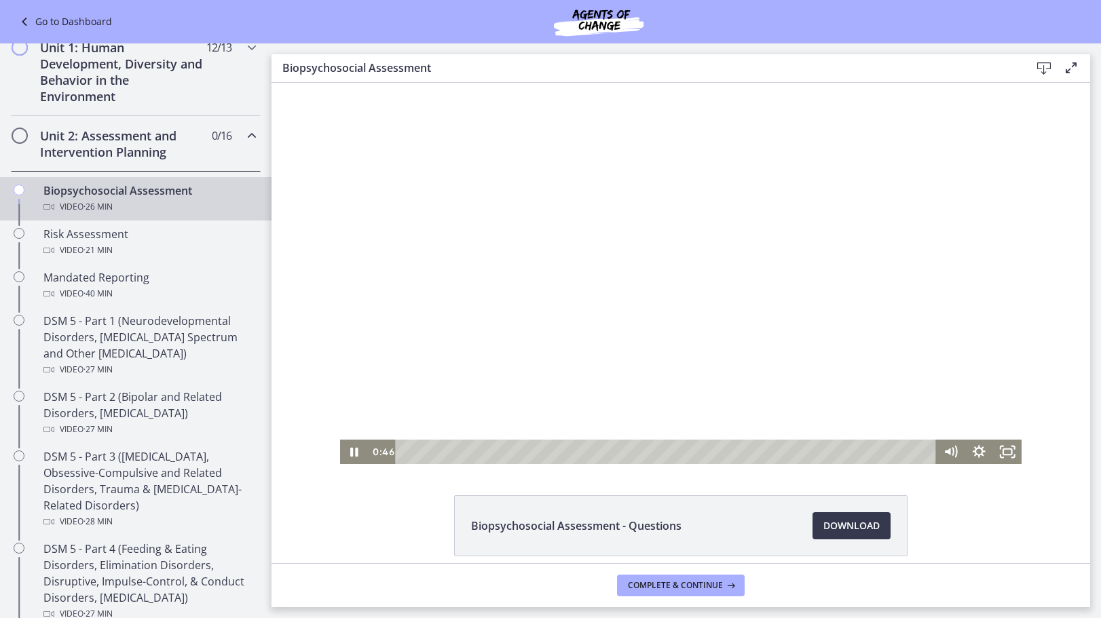
click at [668, 348] on div at bounding box center [681, 273] width 682 height 381
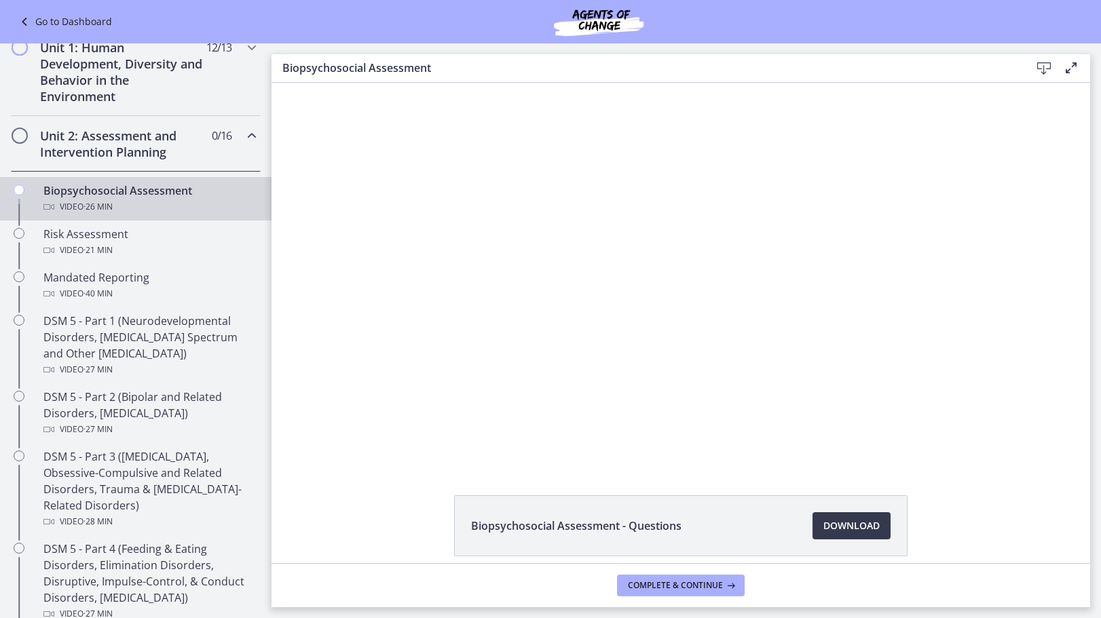
click at [22, 140] on span "Chapters" at bounding box center [20, 136] width 14 height 14
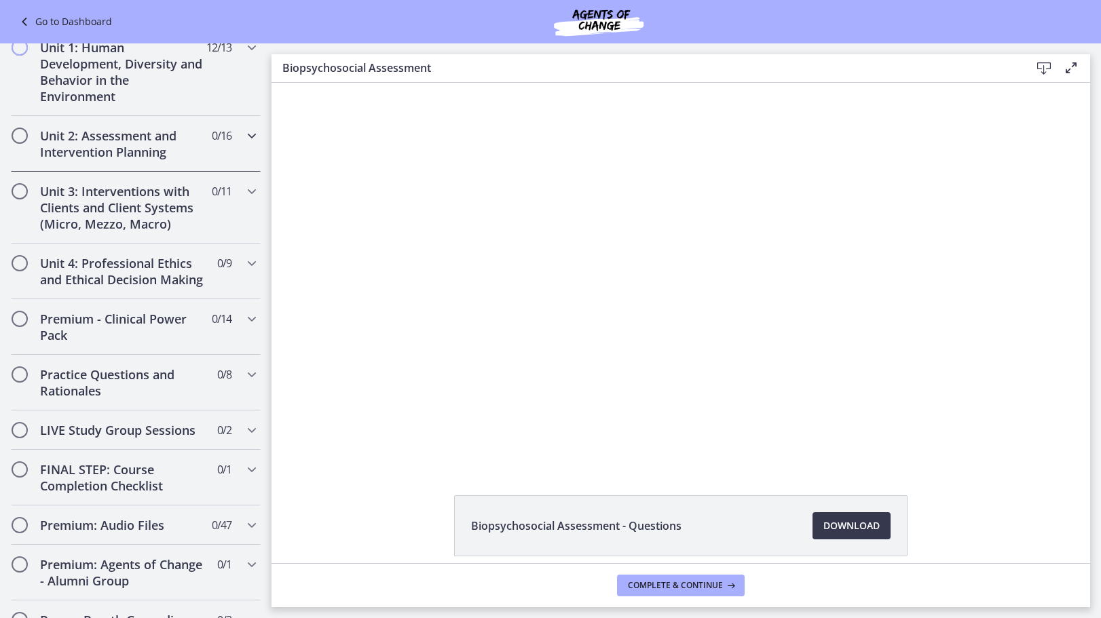
click at [23, 140] on span "Chapters" at bounding box center [20, 136] width 14 height 14
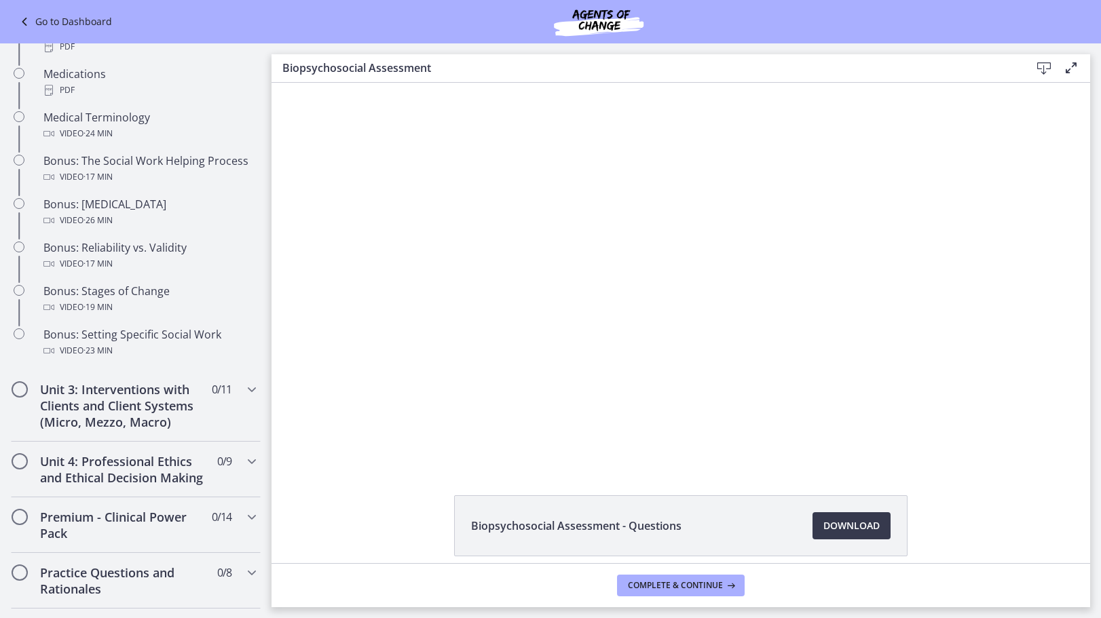
scroll to position [1154, 0]
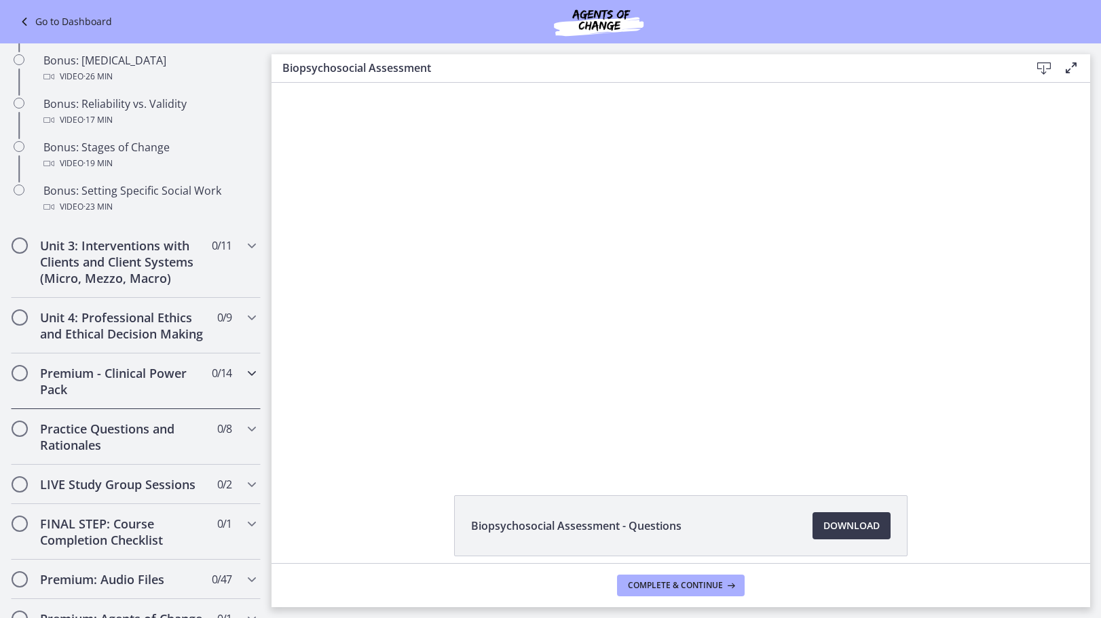
click at [245, 381] on icon "Chapters" at bounding box center [252, 373] width 16 height 16
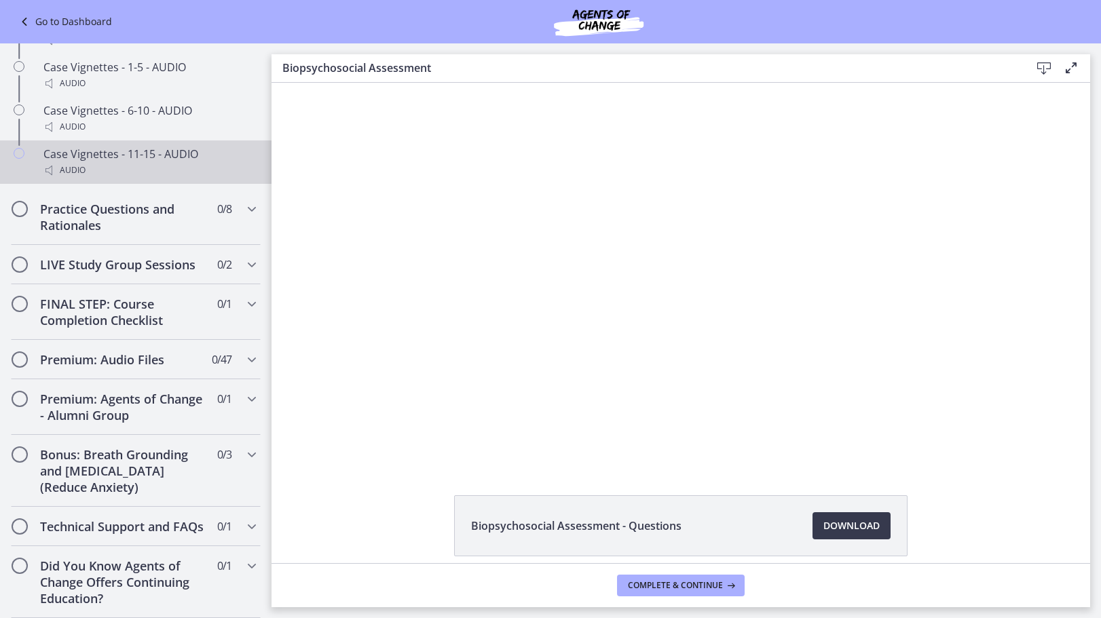
scroll to position [1221, 0]
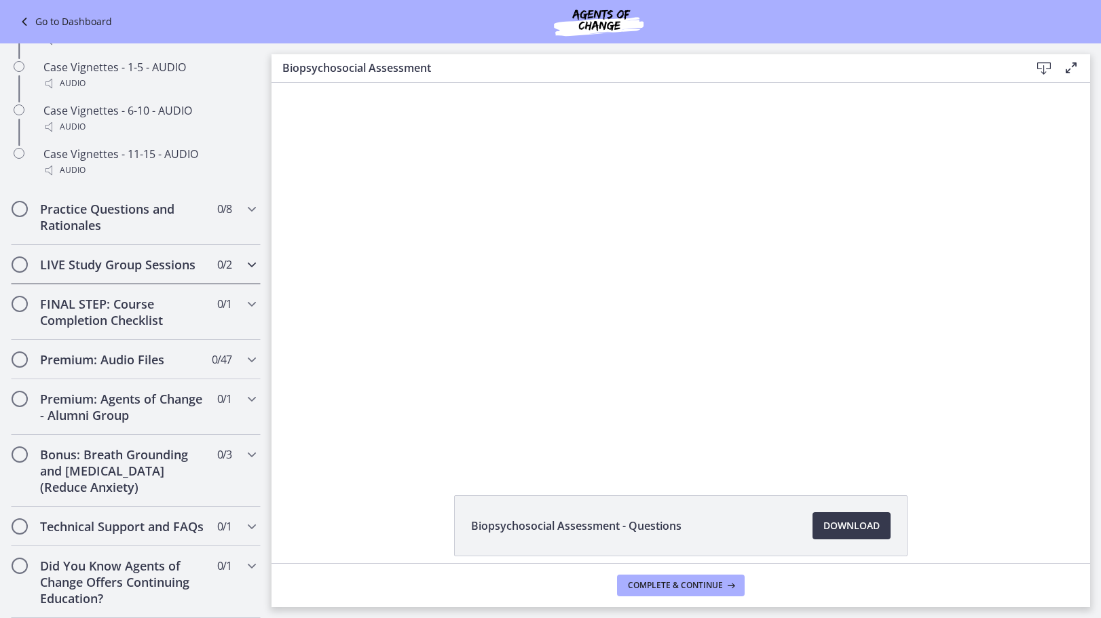
click at [246, 256] on icon "Chapters" at bounding box center [252, 264] width 16 height 16
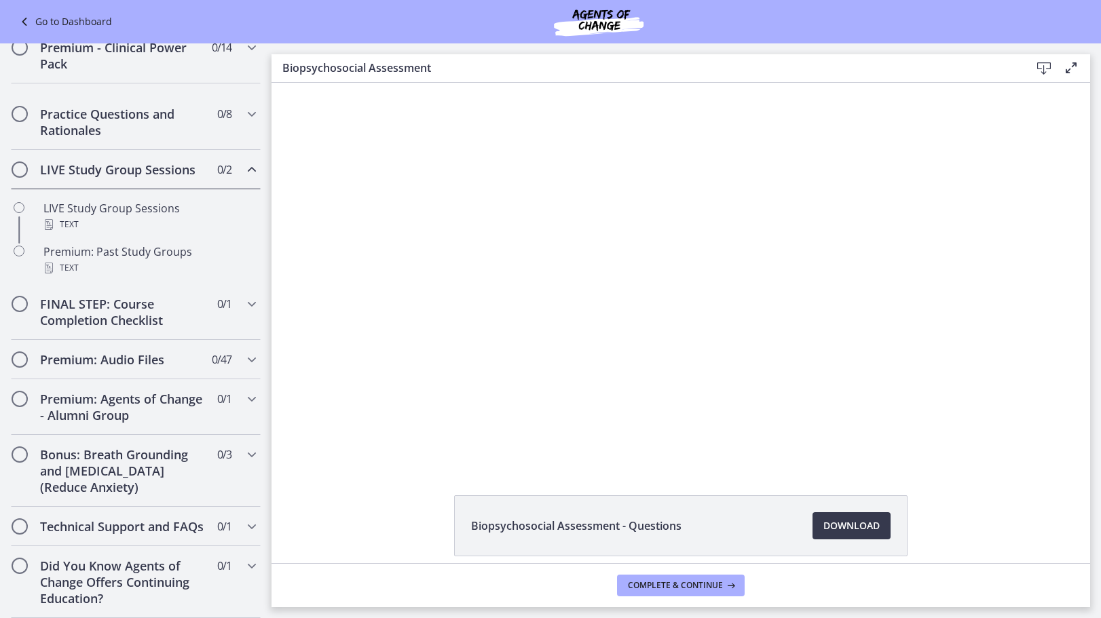
scroll to position [635, 0]
